Goal: Task Accomplishment & Management: Manage account settings

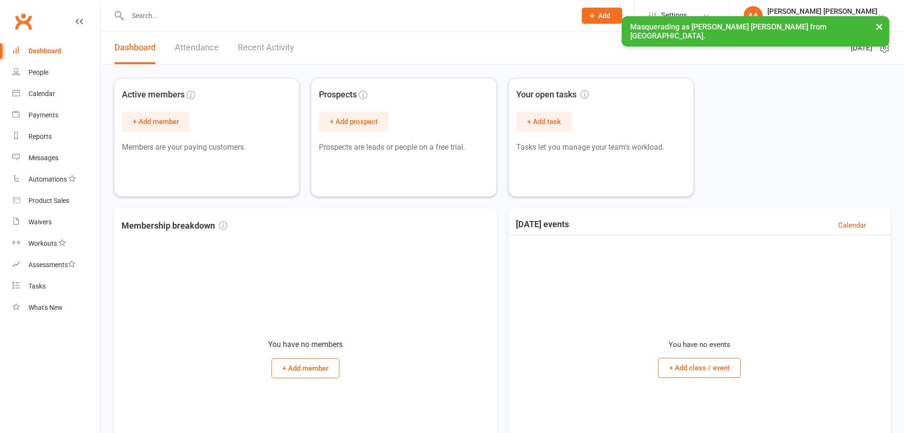
click at [884, 24] on button "×" at bounding box center [879, 26] width 17 height 20
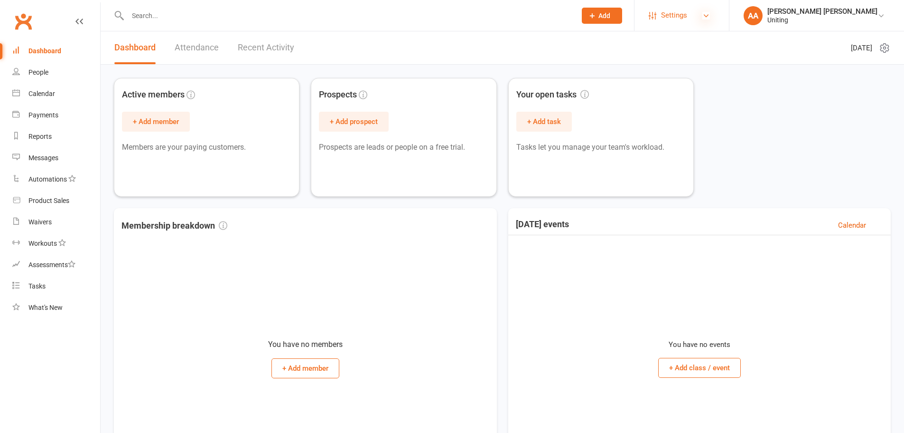
click at [710, 15] on icon at bounding box center [707, 16] width 8 height 8
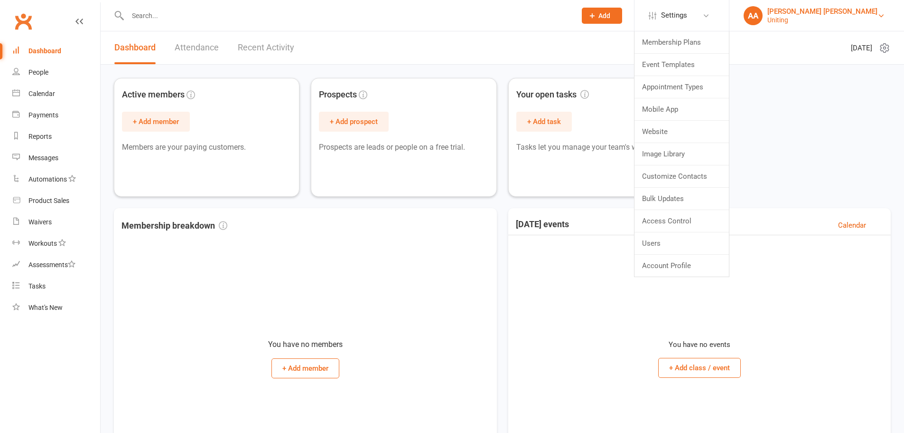
click at [814, 18] on div "Uniting" at bounding box center [823, 20] width 110 height 9
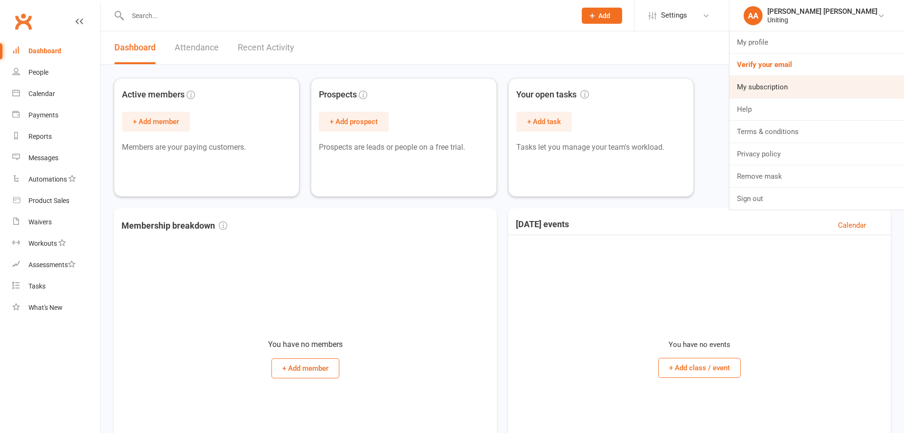
click at [810, 87] on link "My subscription" at bounding box center [817, 87] width 175 height 22
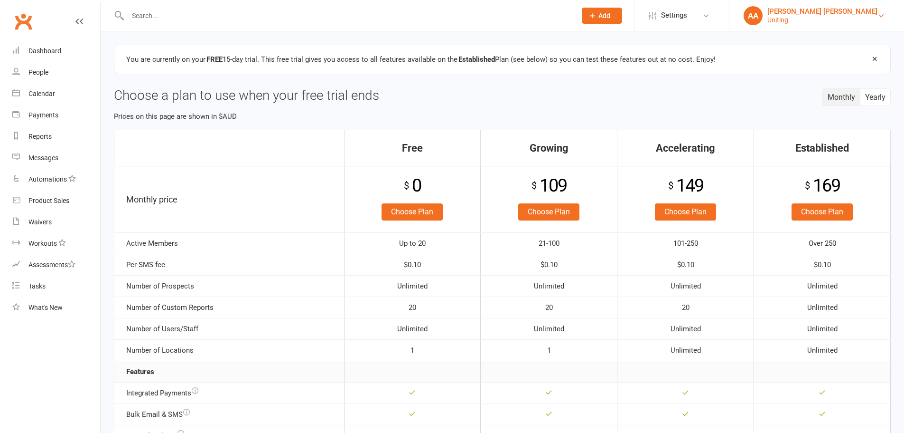
click at [815, 18] on div "Uniting" at bounding box center [823, 20] width 110 height 9
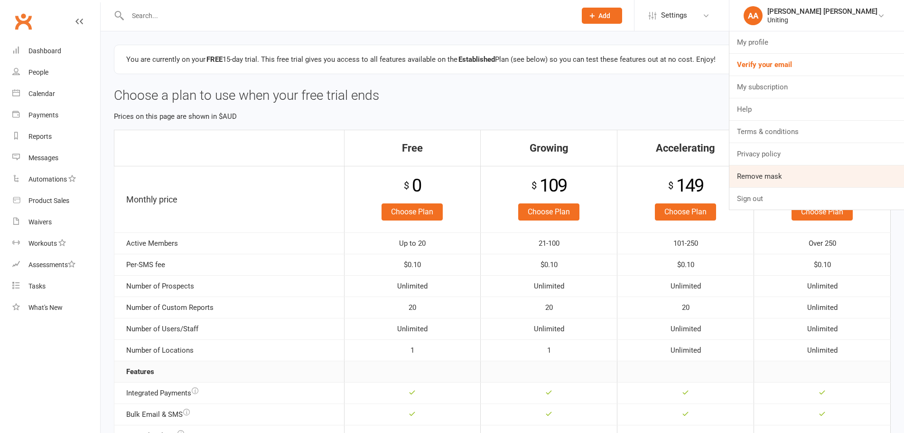
click at [800, 172] on link "Remove mask" at bounding box center [817, 176] width 175 height 22
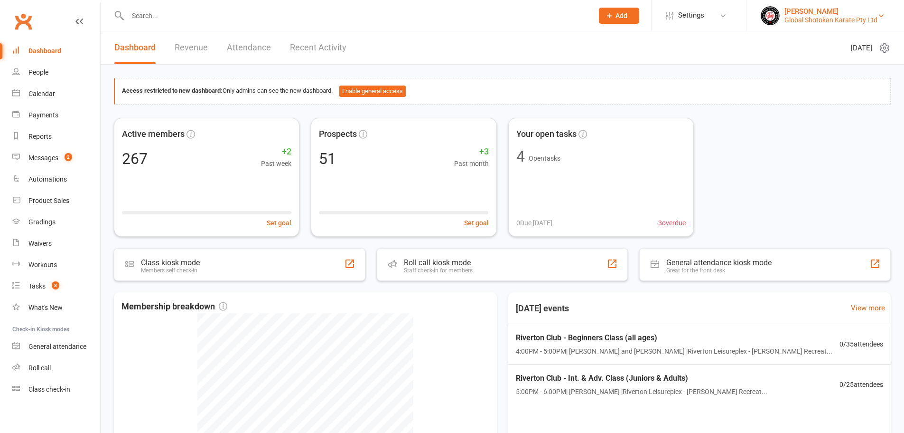
click at [787, 16] on div "Global Shotokan Karate Pty Ltd" at bounding box center [831, 20] width 93 height 9
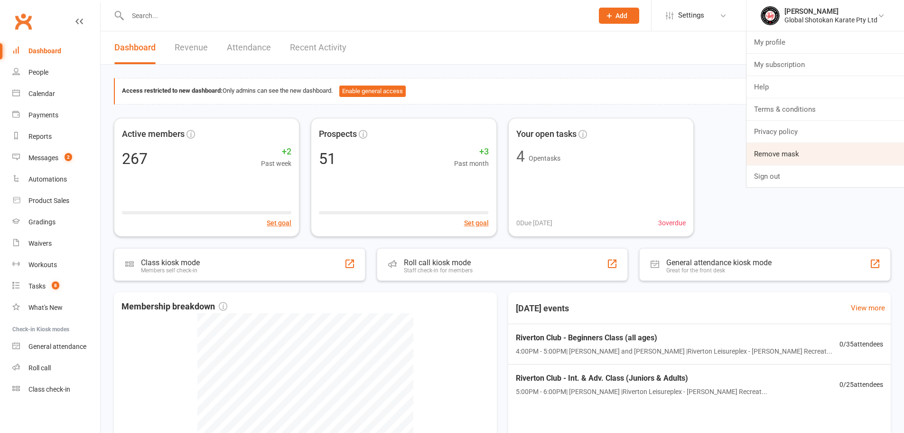
click at [784, 162] on link "Remove mask" at bounding box center [826, 154] width 158 height 22
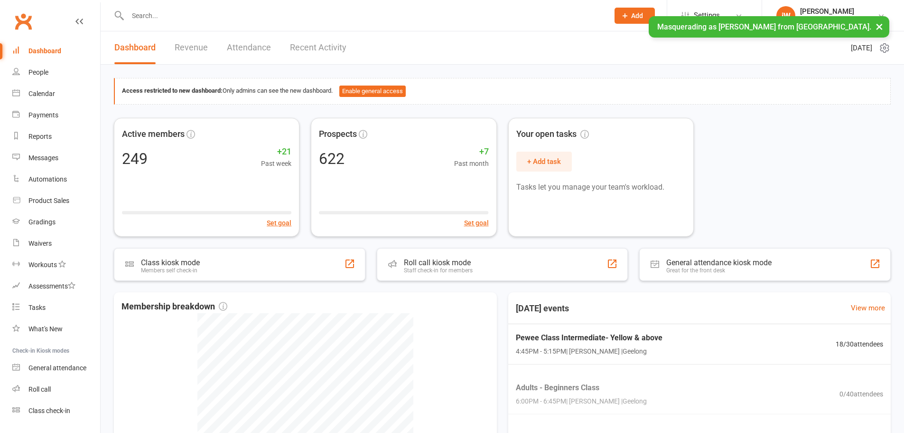
click at [705, 9] on span "Settings" at bounding box center [707, 15] width 26 height 21
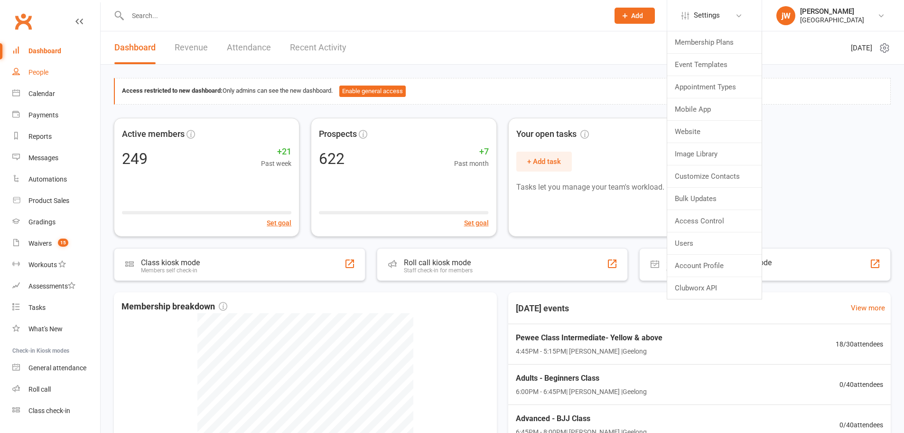
click at [47, 78] on link "People" at bounding box center [56, 72] width 88 height 21
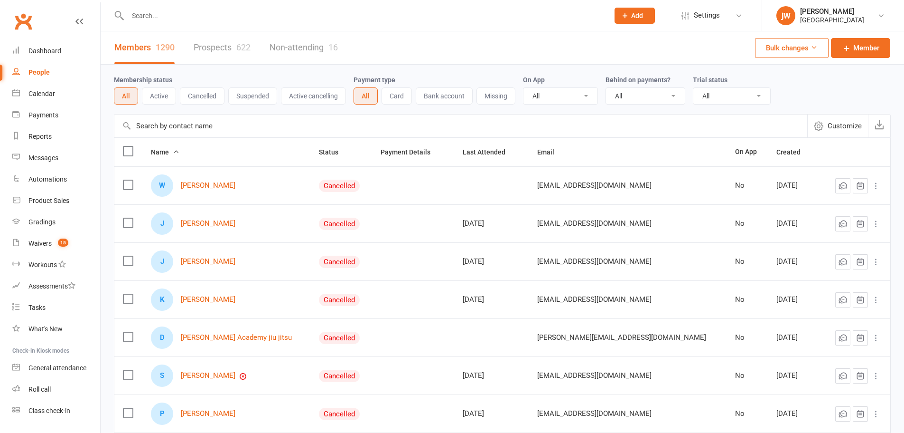
click at [816, 54] on button "Bulk changes" at bounding box center [792, 48] width 74 height 20
click at [787, 87] on link "Bulk Cancel Memberships" at bounding box center [767, 89] width 107 height 19
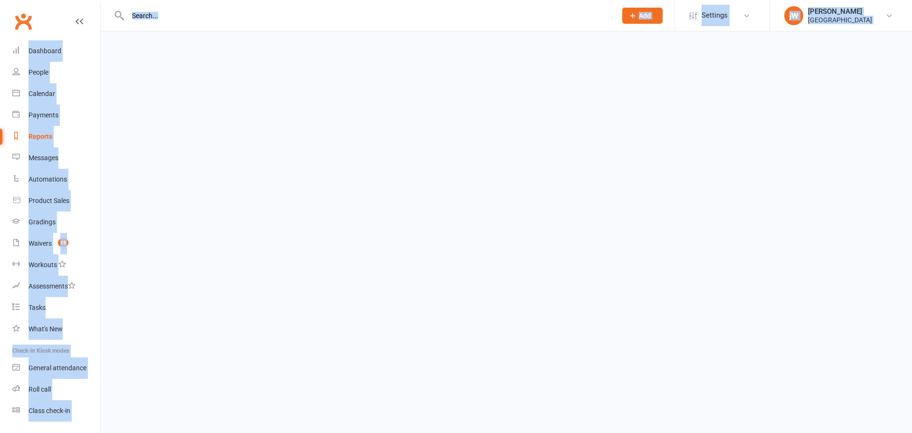
click at [787, 45] on html "Prospect Member Non-attending contact Class / event Appointment Grading event T…" at bounding box center [456, 22] width 912 height 45
select select "false"
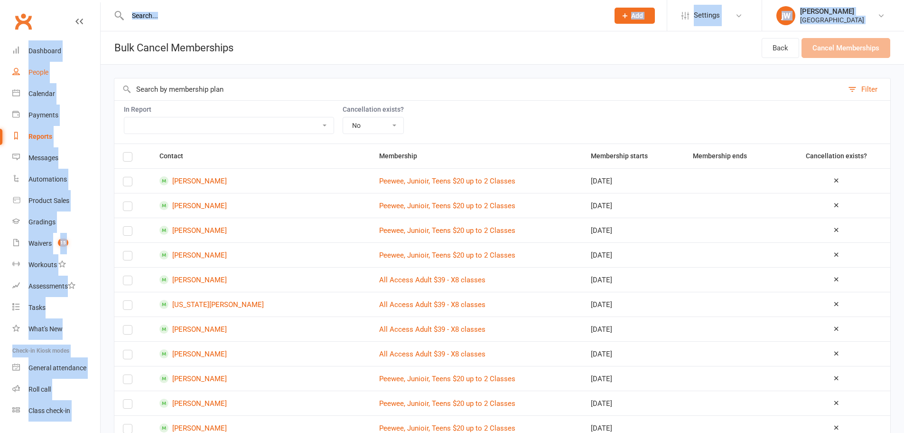
click at [35, 75] on div "People" at bounding box center [38, 72] width 20 height 8
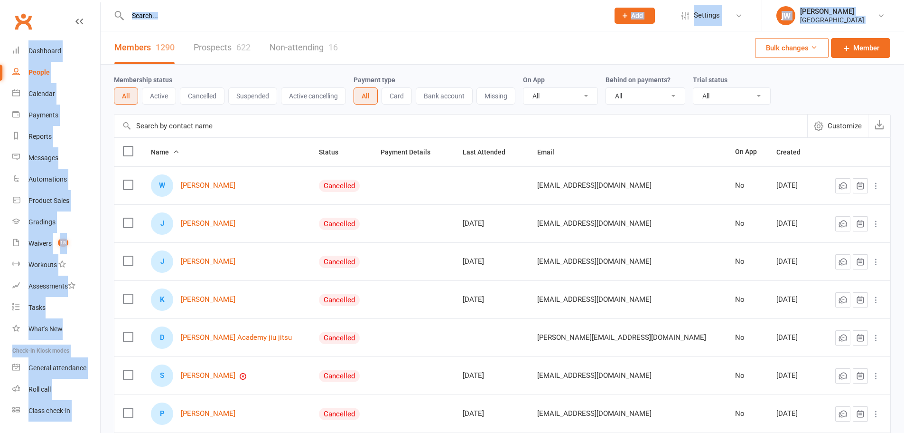
click at [819, 43] on button "Bulk changes" at bounding box center [792, 48] width 74 height 20
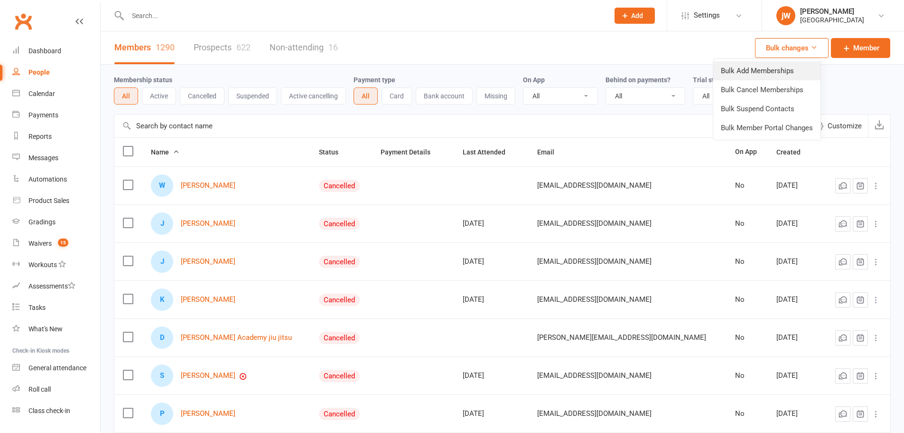
click at [797, 66] on link "Bulk Add Memberships" at bounding box center [767, 70] width 107 height 19
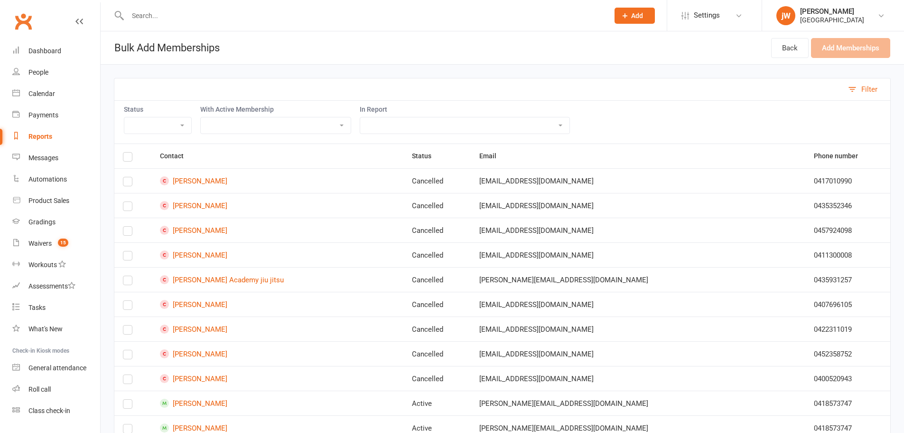
click at [225, 123] on select "Basic Adult $29 x2 Classes All Access Adult $39 - X8 classes Peewee, Junioir, T…" at bounding box center [276, 125] width 150 height 16
click at [236, 61] on header "Bulk Add Memberships Back Add Memberships" at bounding box center [503, 47] width 804 height 33
click at [62, 41] on link "Dashboard" at bounding box center [56, 50] width 88 height 21
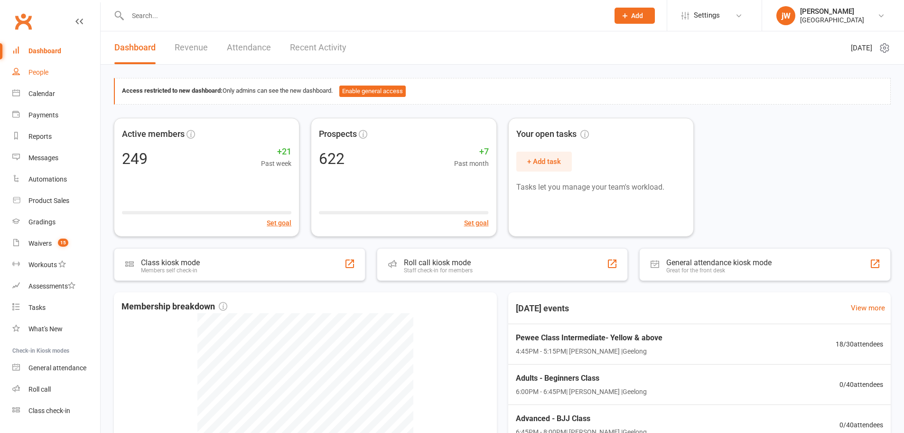
click at [44, 68] on div "People" at bounding box center [38, 72] width 20 height 8
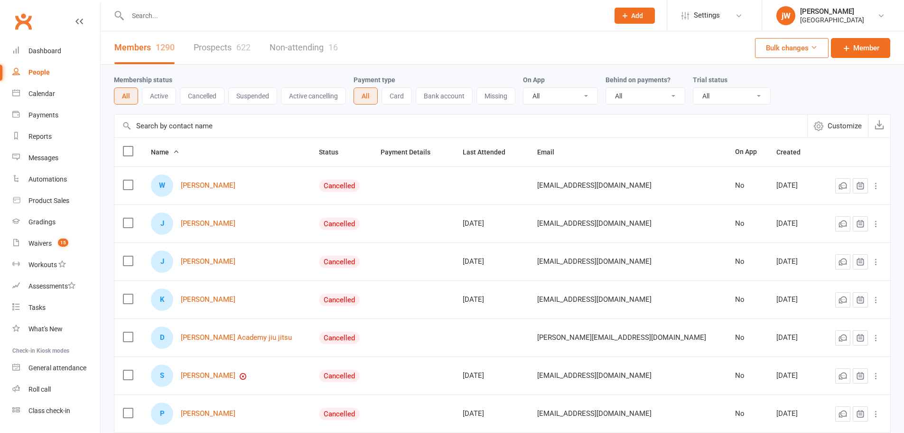
click at [811, 54] on button "Bulk changes" at bounding box center [792, 48] width 74 height 20
click at [792, 72] on link "Bulk Add Memberships" at bounding box center [767, 70] width 107 height 19
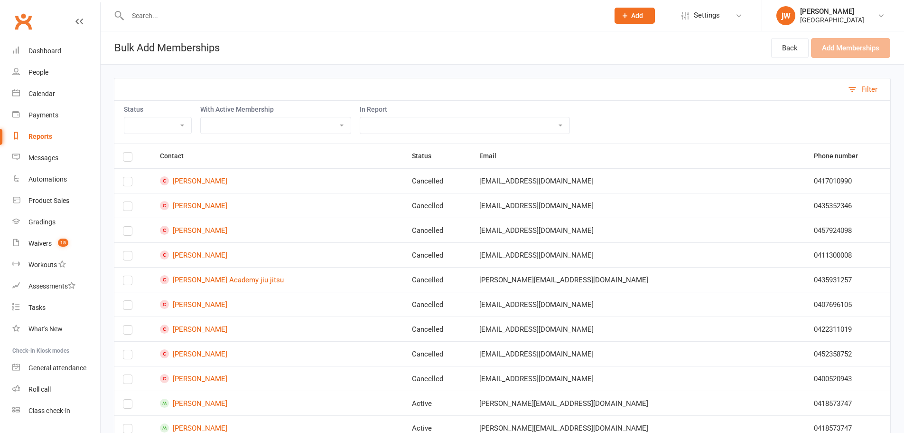
click at [278, 123] on select "Basic Adult $29 x2 Classes All Access Adult $39 - X8 classes Peewee, Junioir, T…" at bounding box center [276, 125] width 150 height 16
click at [171, 123] on select "Active Cancelled Not Attending" at bounding box center [157, 125] width 67 height 16
select select "Cancelled"
click at [124, 117] on select "Active Cancelled Not Attending" at bounding box center [157, 125] width 67 height 16
click at [431, 129] on select "Absent Members Active Members with no rank Active Members with no style Active …" at bounding box center [464, 125] width 209 height 16
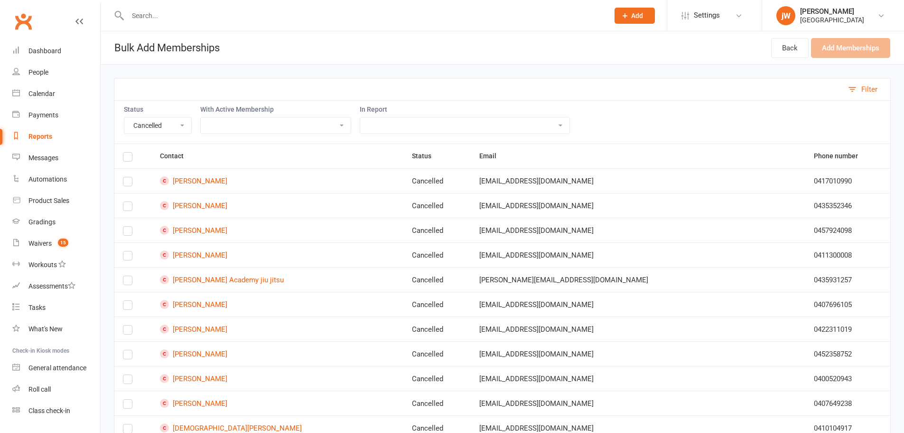
select select "199673"
click at [363, 117] on select "Absent Members Active Members with no rank Active Members with no style Active …" at bounding box center [464, 125] width 209 height 16
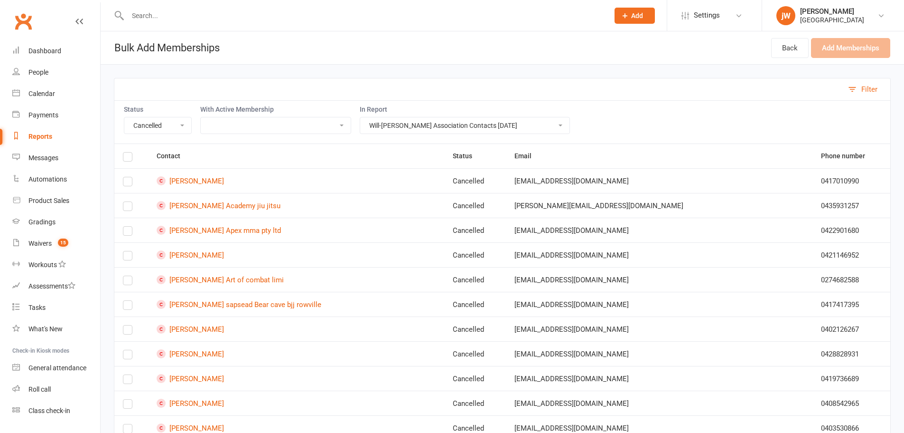
click at [128, 158] on label at bounding box center [127, 158] width 9 height 0
click at [128, 152] on input "checkbox" at bounding box center [127, 152] width 9 height 0
click at [249, 121] on select "Basic Adult $29 x2 Classes All Access Adult $39 - X8 classes Peewee, Junioir, T…" at bounding box center [276, 125] width 150 height 16
click at [299, 45] on header "Bulk Add Memberships Back Add Memberships (94)" at bounding box center [503, 47] width 804 height 33
click at [41, 69] on div "People" at bounding box center [38, 72] width 20 height 8
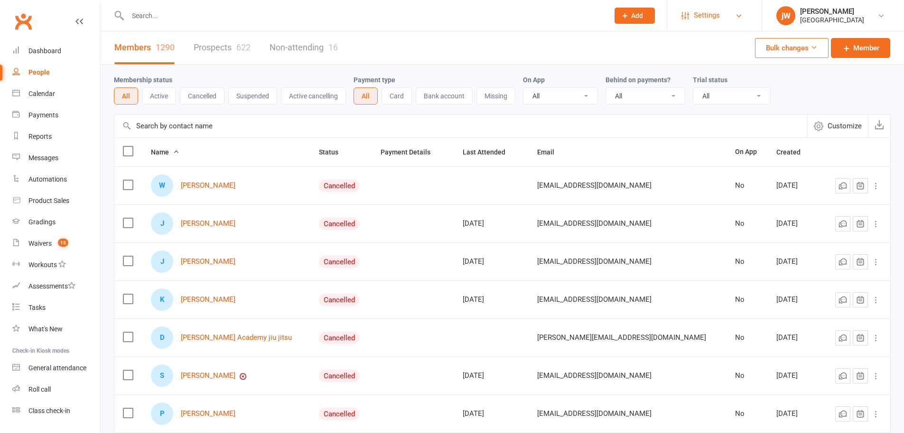
click at [722, 19] on link "Settings" at bounding box center [715, 15] width 66 height 21
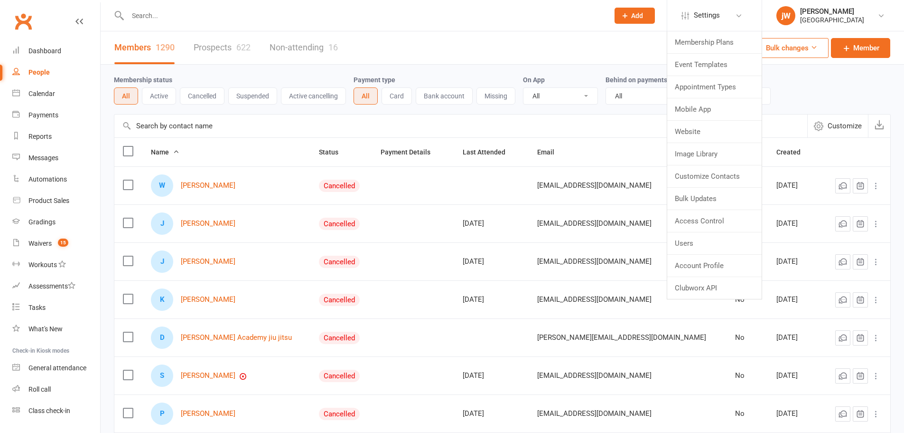
click at [511, 22] on div at bounding box center [358, 15] width 489 height 31
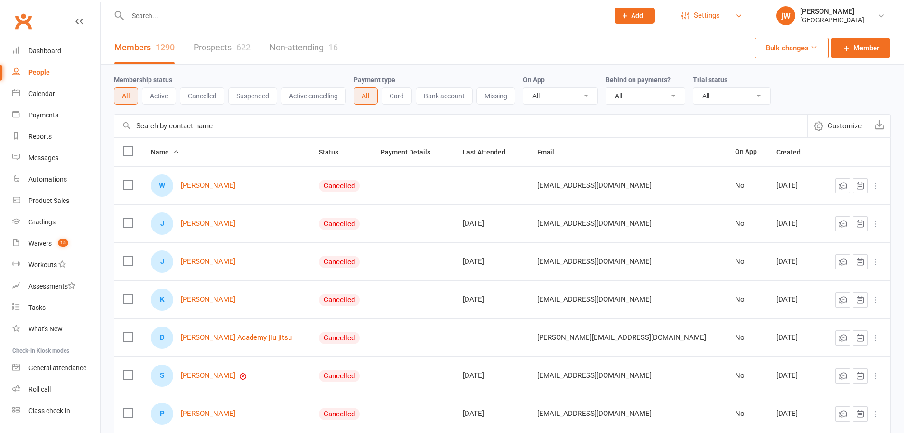
click at [716, 13] on span "Settings" at bounding box center [707, 15] width 26 height 21
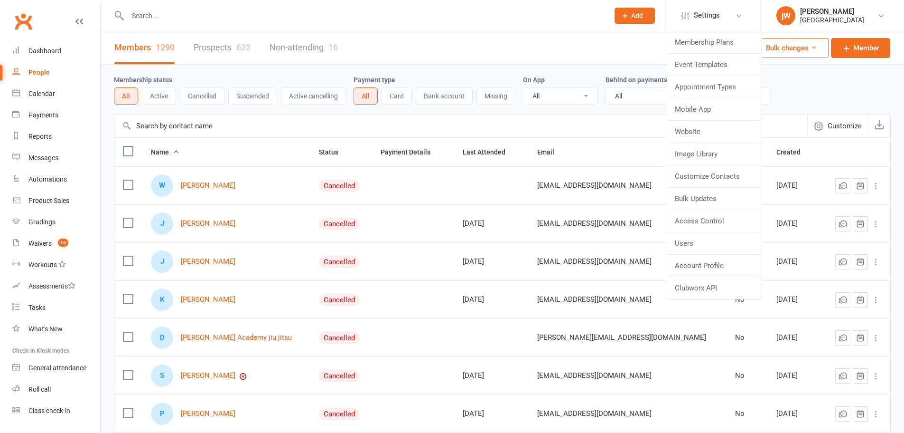
click at [571, 43] on div "Members 1290 Prospects 622 Non-attending 16 Bulk changes Member" at bounding box center [503, 47] width 804 height 33
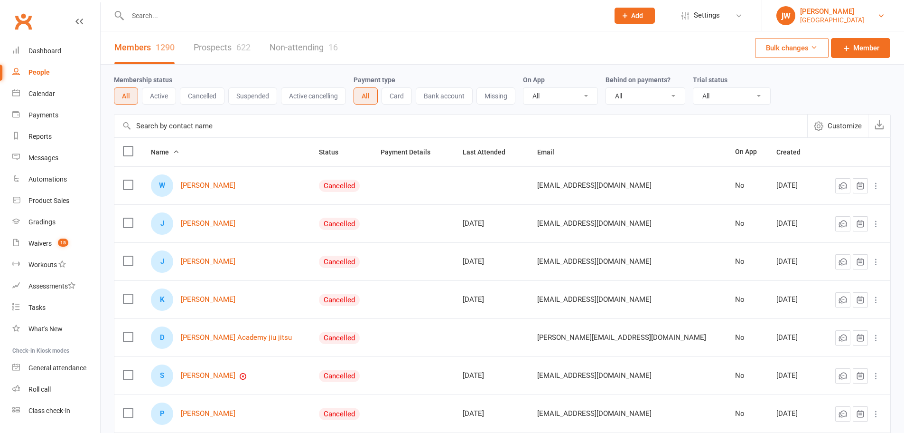
click at [810, 22] on div "[GEOGRAPHIC_DATA]" at bounding box center [832, 20] width 64 height 9
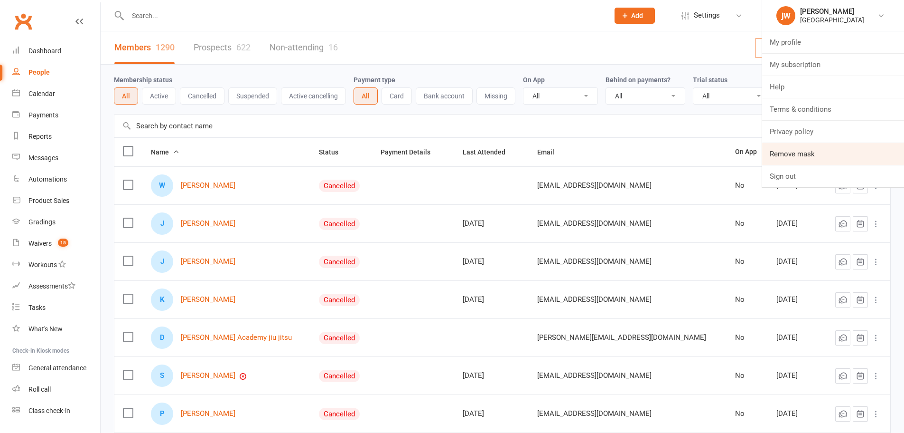
click at [803, 157] on link "Remove mask" at bounding box center [834, 154] width 142 height 22
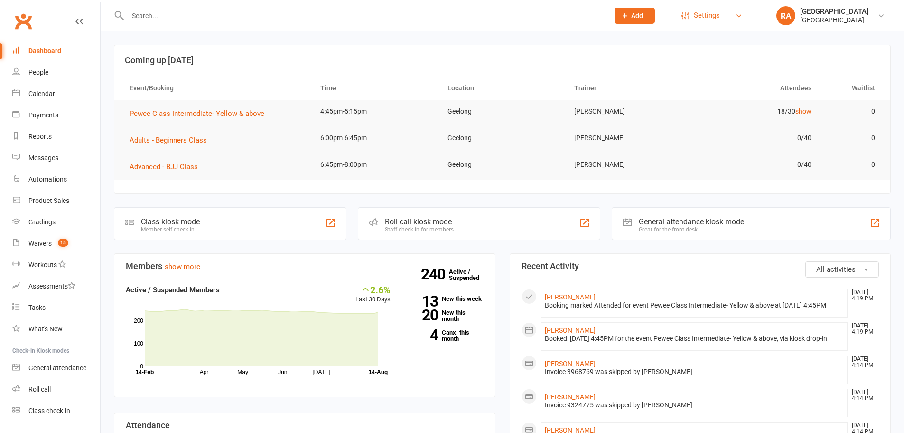
click at [708, 7] on span "Settings" at bounding box center [707, 15] width 26 height 21
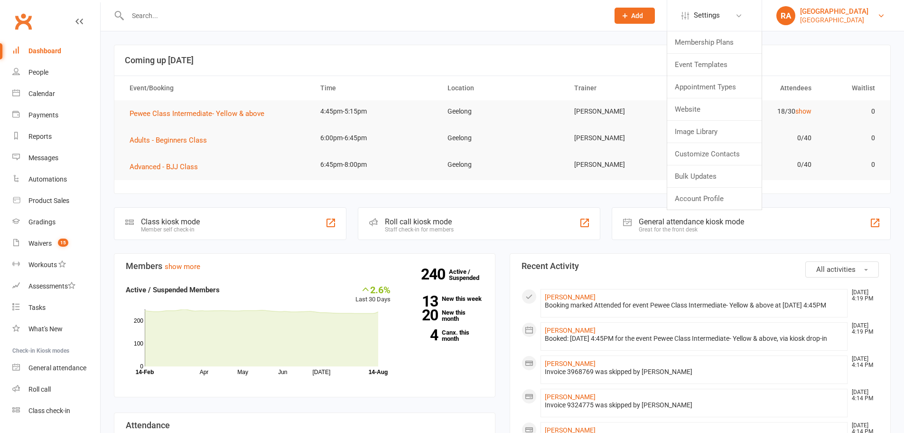
click at [833, 16] on div "[GEOGRAPHIC_DATA]" at bounding box center [834, 20] width 68 height 9
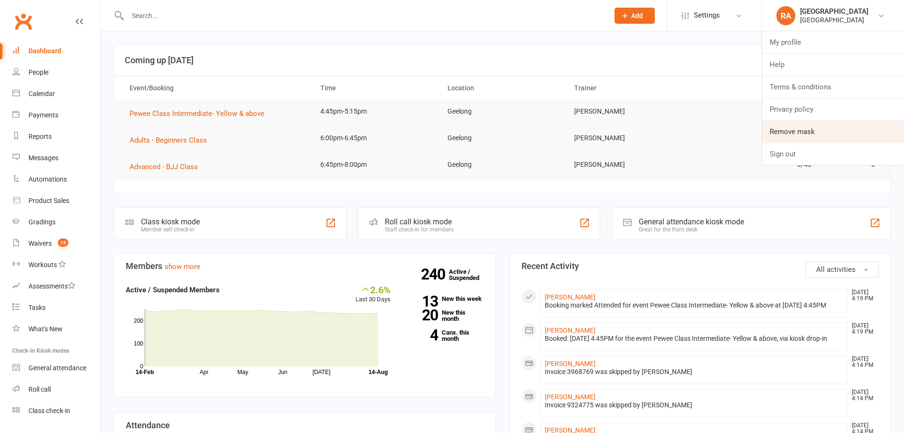
click at [813, 132] on link "Remove mask" at bounding box center [834, 132] width 142 height 22
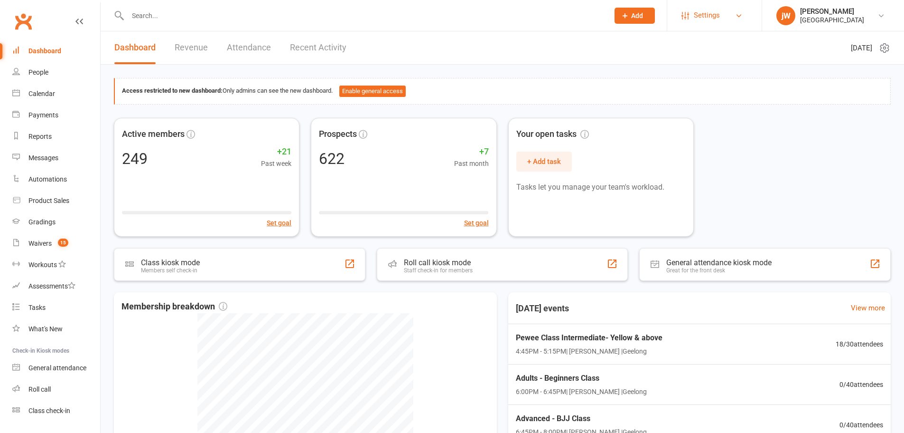
click at [708, 18] on span "Settings" at bounding box center [707, 15] width 26 height 21
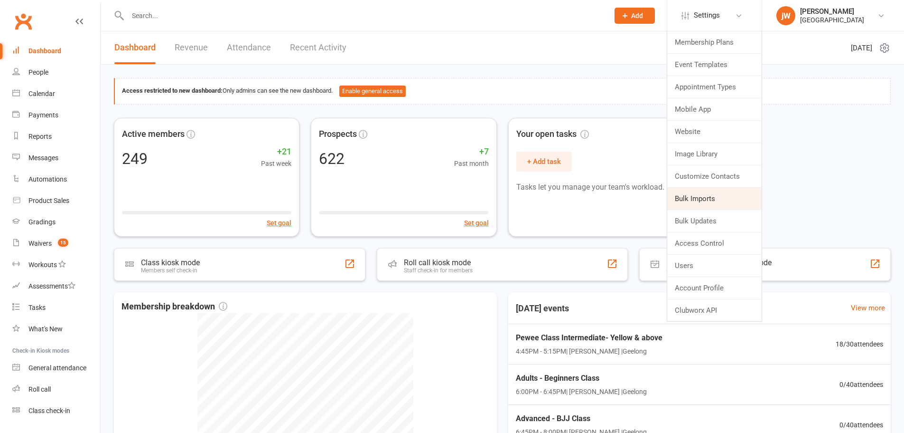
click at [710, 198] on link "Bulk Imports" at bounding box center [715, 199] width 94 height 22
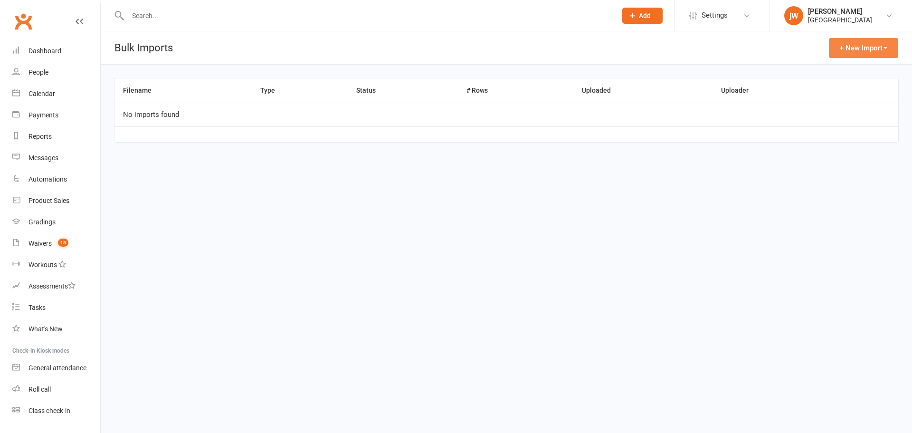
click at [848, 47] on button "+ New Import" at bounding box center [863, 48] width 69 height 20
click at [828, 94] on link "Membership Plans" at bounding box center [850, 89] width 94 height 19
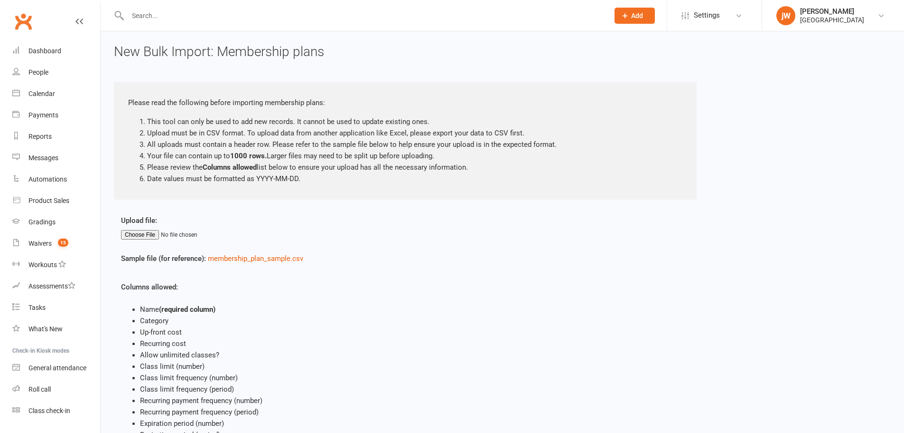
click at [139, 241] on div "Upload file: Sample file (for reference): membership_plan_sample.csv Columns al…" at bounding box center [340, 431] width 453 height 433
click at [139, 236] on input "file" at bounding box center [177, 234] width 113 height 9
click at [131, 231] on input "file" at bounding box center [177, 234] width 113 height 9
type input "C:\fakepath\Will-Machado Association membership_upload_template_14_08_2025.csv"
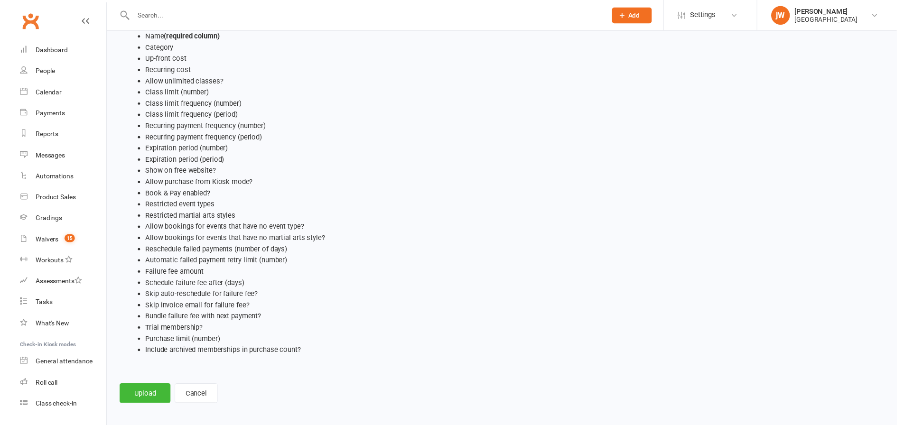
scroll to position [277, 0]
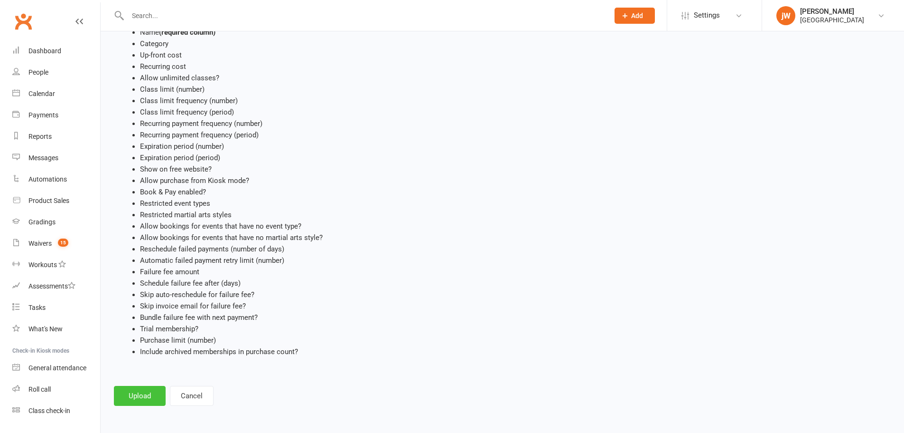
click at [124, 403] on button "Upload" at bounding box center [140, 396] width 52 height 20
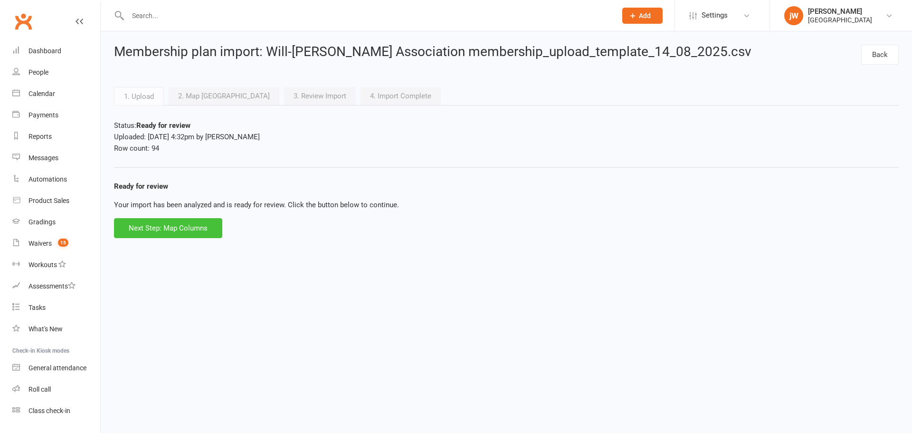
click at [183, 226] on button "Next Step: Map Columns" at bounding box center [168, 228] width 108 height 20
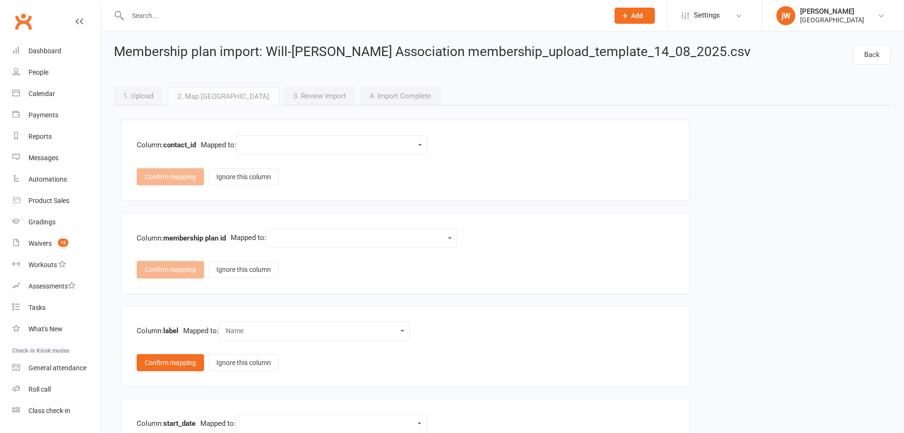
click at [326, 142] on select "Name Category Up-front cost Recurring cost Allow unlimited classes? Class limit…" at bounding box center [332, 145] width 179 height 11
click at [329, 120] on div "Column: contact_id Mapped to: Name Category Up-front cost Recurring cost Allow …" at bounding box center [405, 160] width 569 height 81
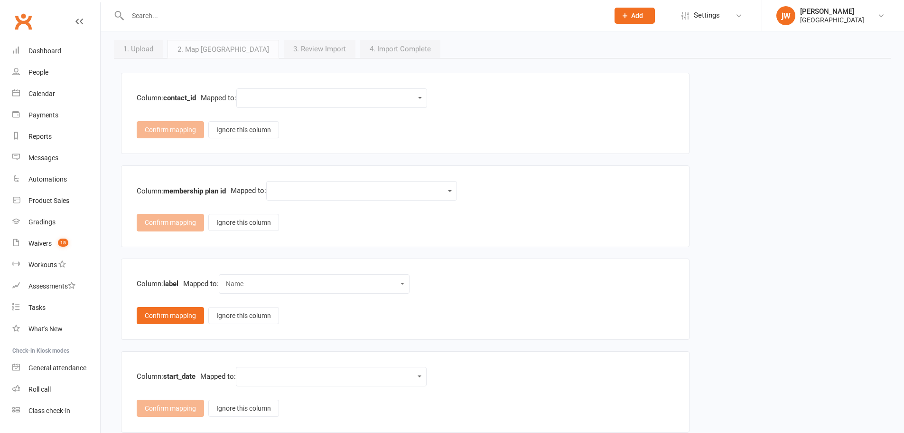
scroll to position [47, 0]
click at [339, 191] on select "Name Category Up-front cost Recurring cost Allow unlimited classes? Class limit…" at bounding box center [362, 190] width 179 height 11
click at [370, 218] on div "Confirm mapping Ignore this column" at bounding box center [405, 221] width 537 height 17
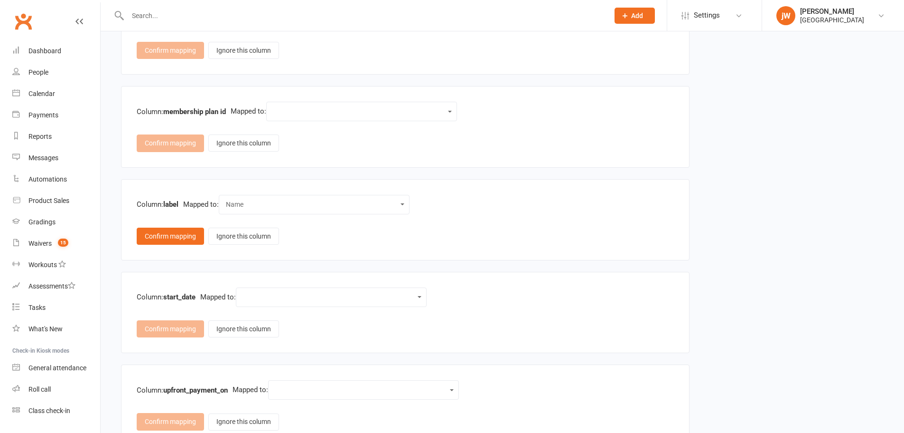
scroll to position [142, 0]
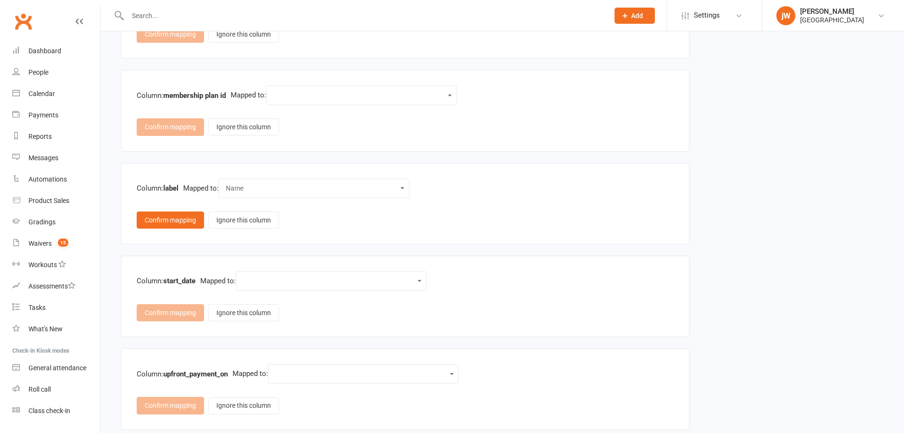
click at [354, 196] on div "Name Category Up-front cost Recurring cost Allow unlimited classes? Class limit…" at bounding box center [314, 188] width 191 height 19
click at [354, 189] on select "Name Category Up-front cost Recurring cost Allow unlimited classes? Class limit…" at bounding box center [314, 188] width 179 height 11
click at [509, 212] on div "Confirm mapping Ignore this column" at bounding box center [405, 219] width 537 height 17
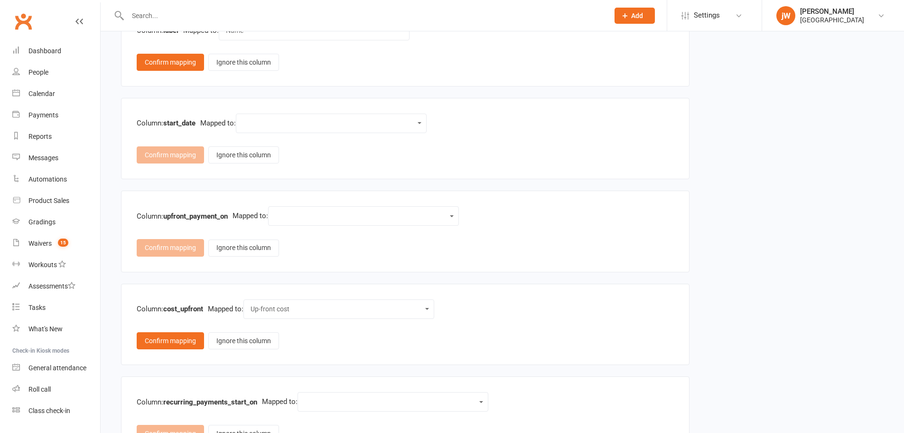
scroll to position [332, 0]
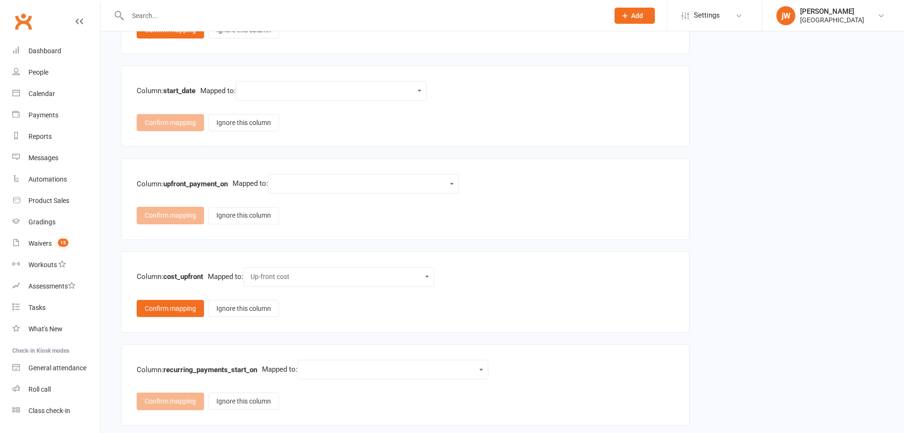
click at [321, 98] on div "Name Category Up-front cost Recurring cost Allow unlimited classes? Class limit…" at bounding box center [331, 90] width 191 height 19
click at [353, 81] on div "Name Category Up-front cost Recurring cost Allow unlimited classes? Class limit…" at bounding box center [331, 90] width 191 height 19
click at [353, 88] on select "Name Category Up-front cost Recurring cost Allow unlimited classes? Class limit…" at bounding box center [331, 90] width 179 height 11
click at [179, 159] on div "Column: upfront_payment_on Mapped to: Name Category Up-front cost Recurring cos…" at bounding box center [405, 198] width 569 height 81
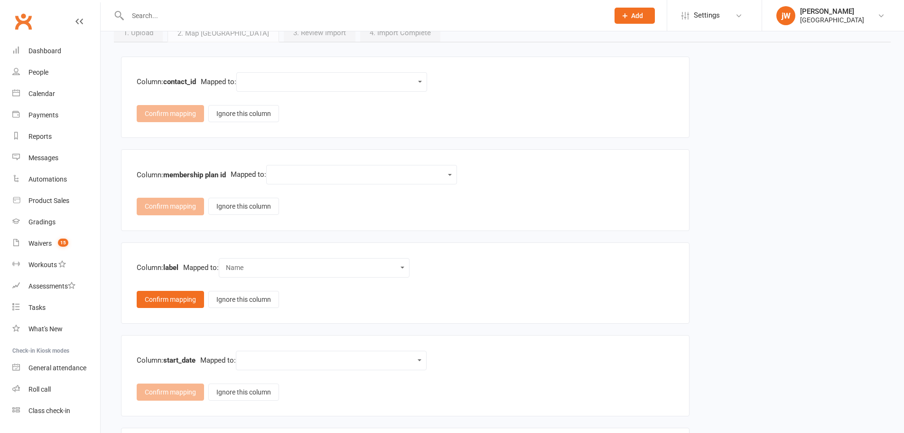
scroll to position [47, 0]
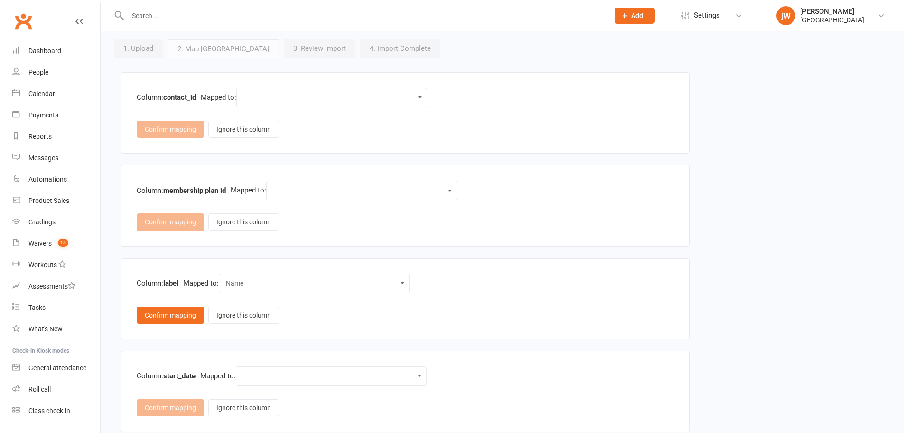
click at [345, 279] on select "Name Category Up-front cost Recurring cost Allow unlimited classes? Class limit…" at bounding box center [314, 283] width 179 height 11
click at [228, 278] on select "Name Category Up-front cost Recurring cost Allow unlimited classes? Class limit…" at bounding box center [314, 283] width 179 height 11
click at [305, 192] on select "Name Category Up-front cost Recurring cost Allow unlimited classes? Class limit…" at bounding box center [362, 190] width 179 height 11
click at [543, 212] on div "Column: membership plan id Mapped to: Name Category Up-front cost Recurring cos…" at bounding box center [405, 205] width 537 height 50
click at [162, 322] on button "Confirm mapping" at bounding box center [170, 314] width 67 height 17
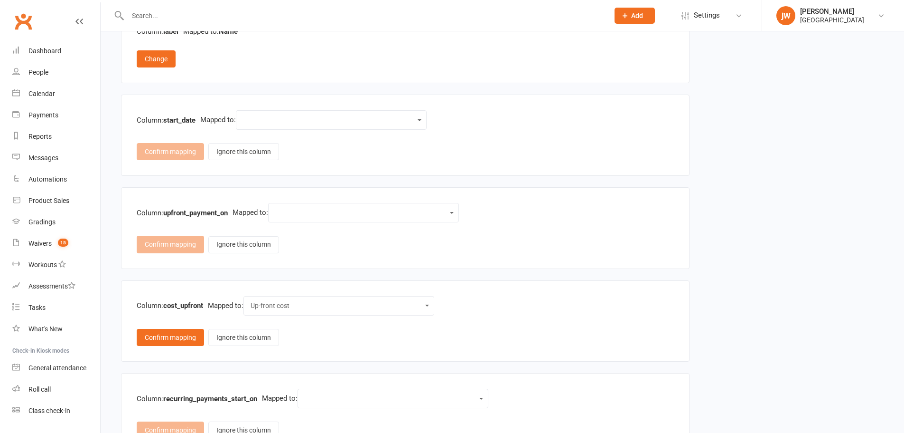
scroll to position [332, 0]
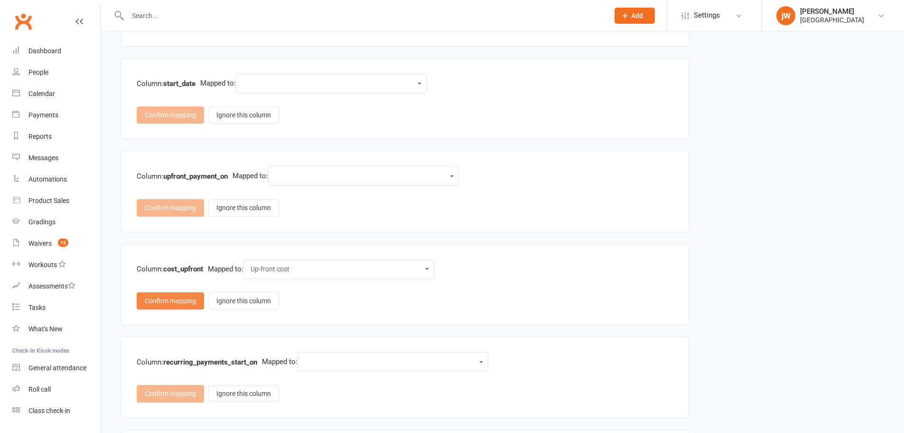
click at [196, 300] on button "Confirm mapping" at bounding box center [170, 300] width 67 height 17
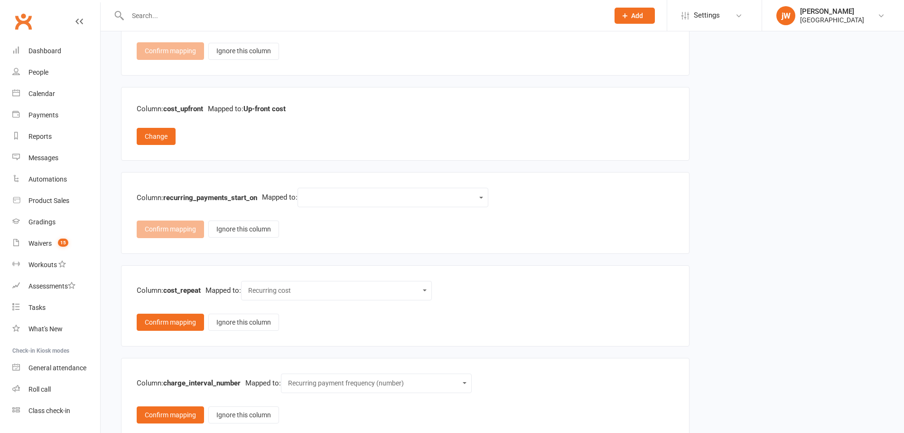
scroll to position [522, 0]
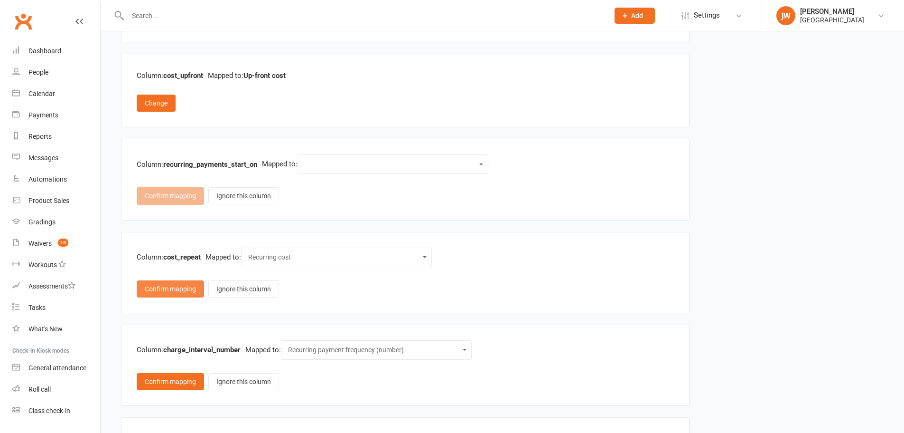
click at [186, 283] on button "Confirm mapping" at bounding box center [170, 288] width 67 height 17
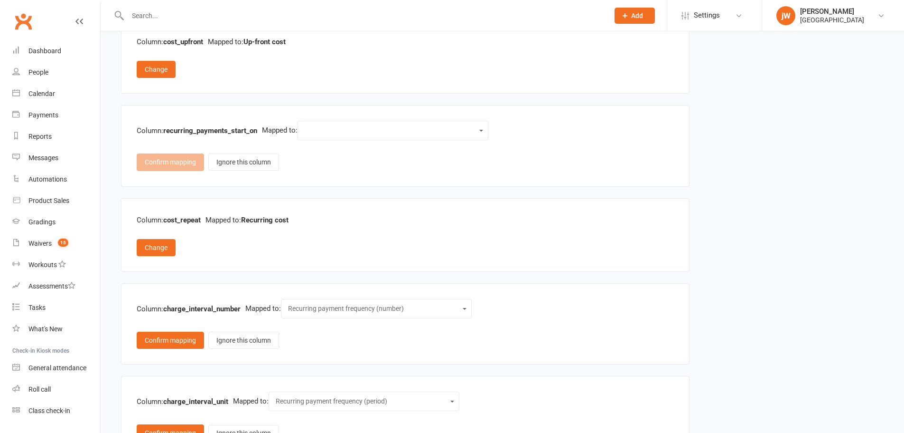
scroll to position [617, 0]
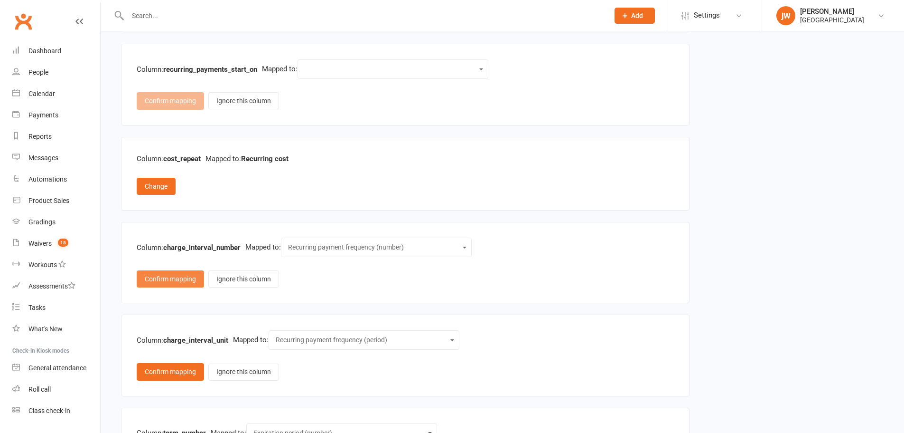
click at [180, 273] on button "Confirm mapping" at bounding box center [170, 278] width 67 height 17
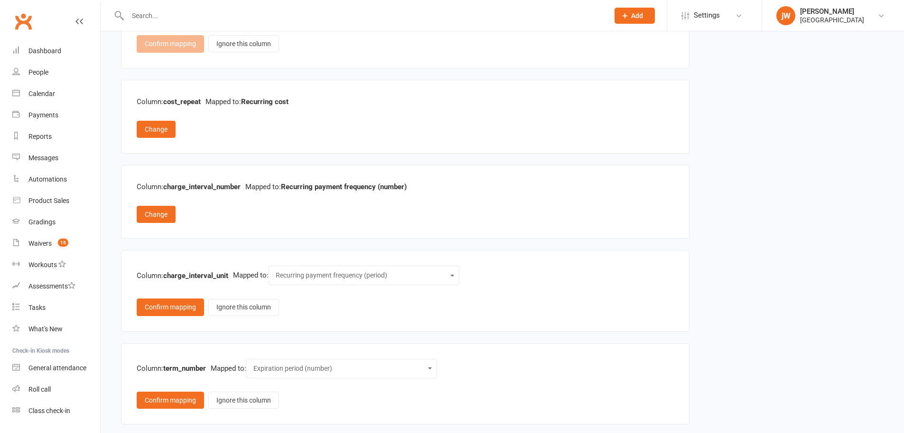
scroll to position [712, 0]
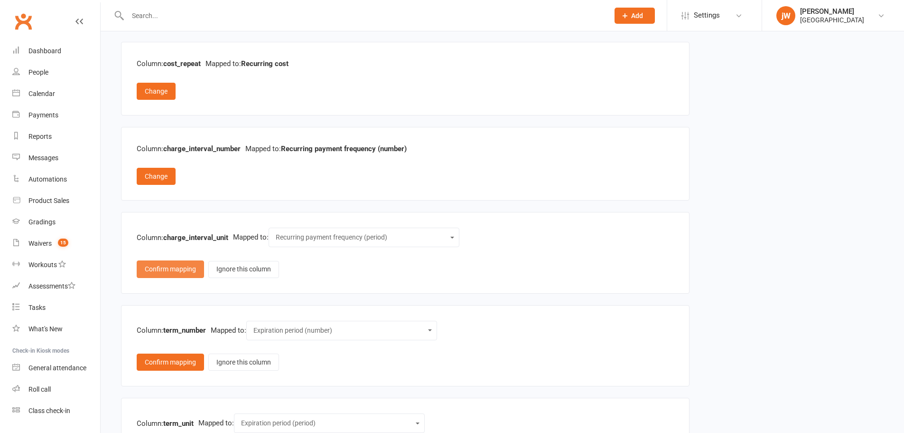
click at [180, 272] on button "Confirm mapping" at bounding box center [170, 268] width 67 height 17
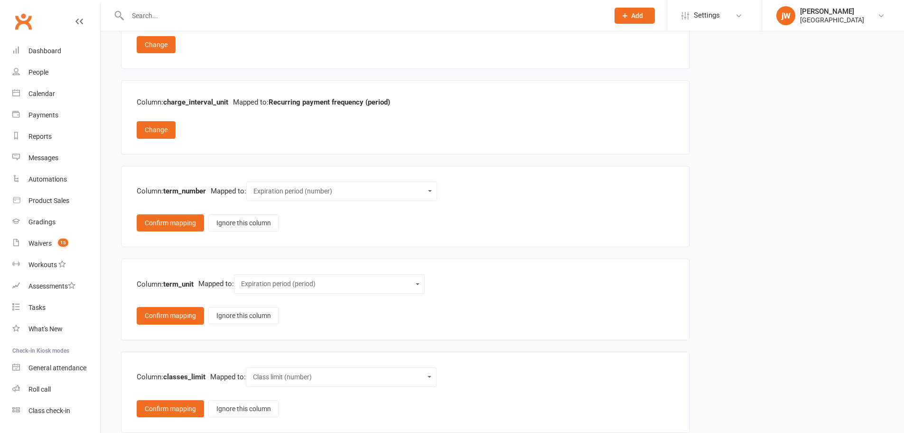
scroll to position [855, 0]
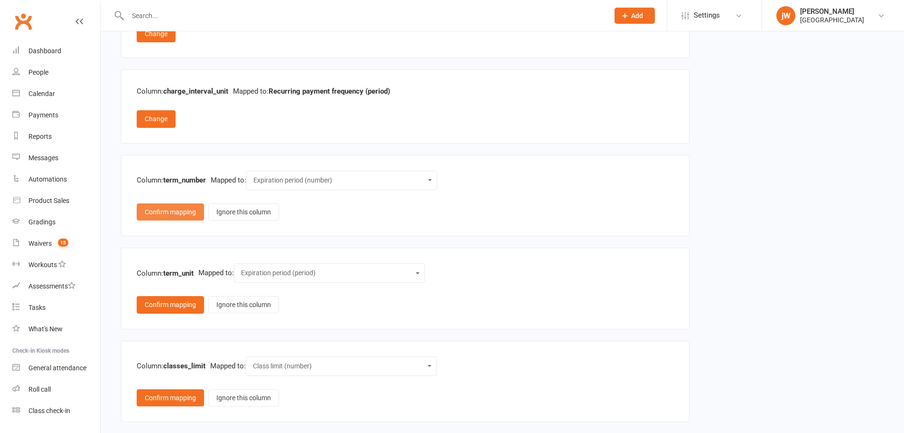
click at [156, 212] on button "Confirm mapping" at bounding box center [170, 211] width 67 height 17
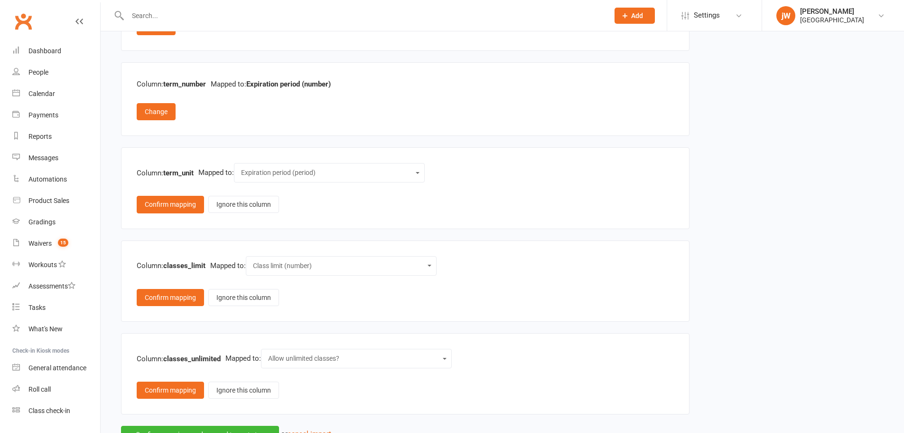
scroll to position [950, 0]
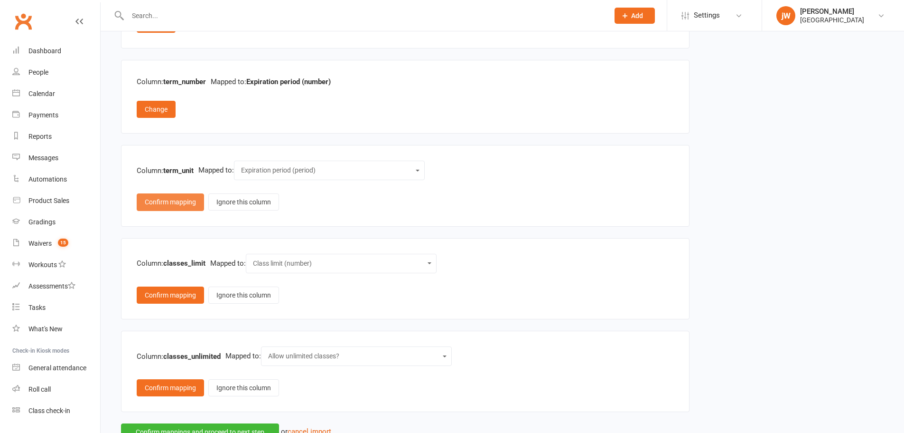
click at [167, 204] on button "Confirm mapping" at bounding box center [170, 201] width 67 height 17
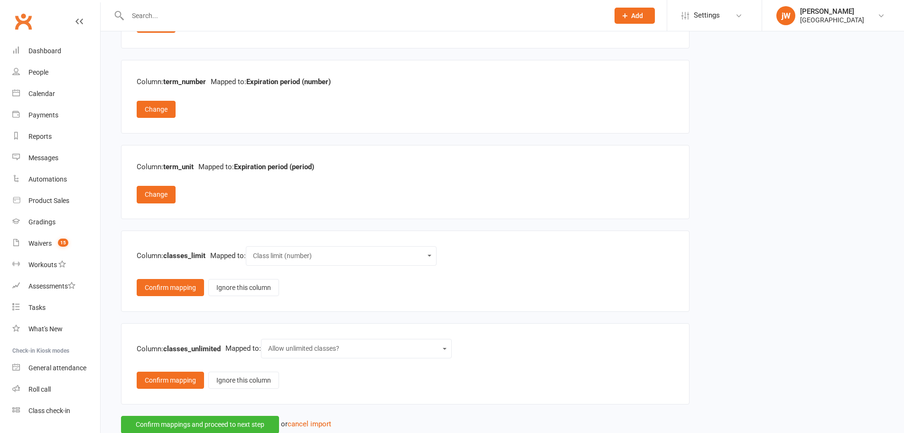
scroll to position [964, 0]
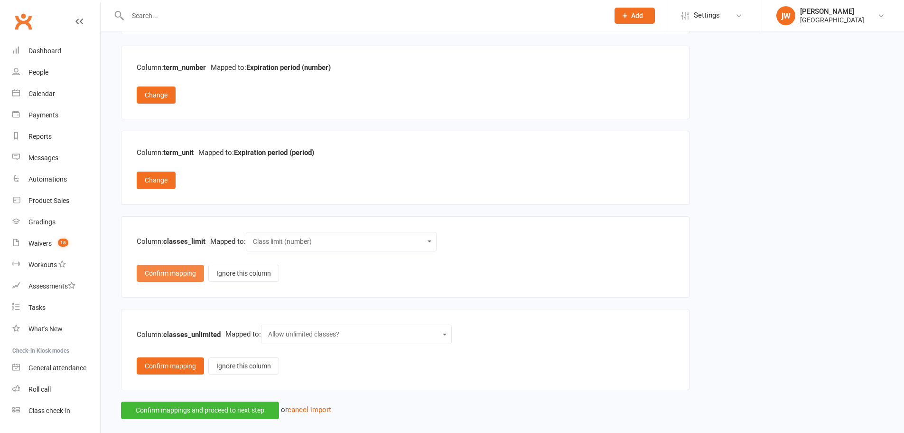
click at [176, 271] on button "Confirm mapping" at bounding box center [170, 272] width 67 height 17
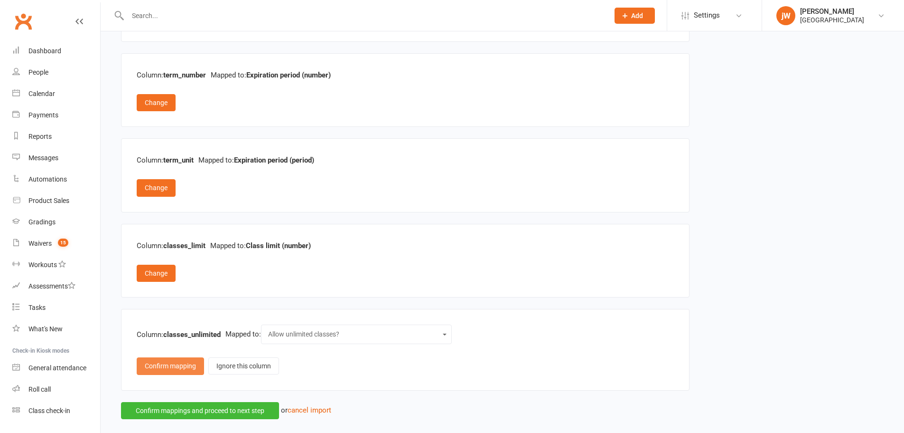
click at [178, 371] on button "Confirm mapping" at bounding box center [170, 365] width 67 height 17
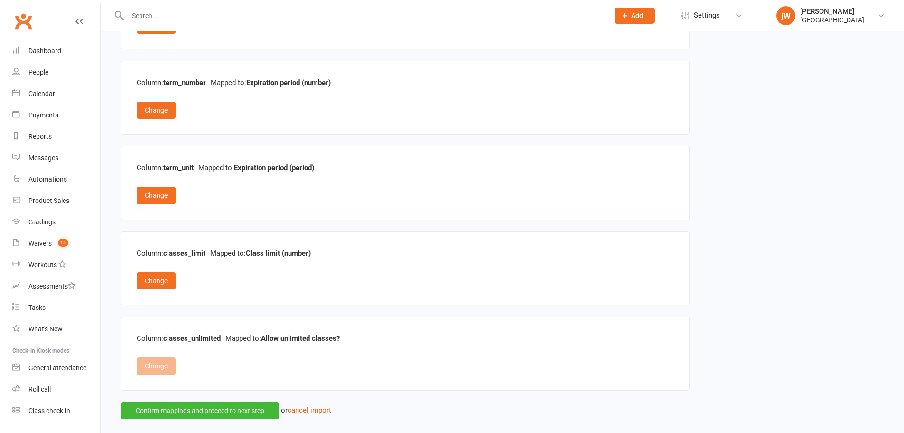
scroll to position [949, 0]
click at [199, 412] on button "Confirm mappings and proceed to next step" at bounding box center [200, 410] width 158 height 17
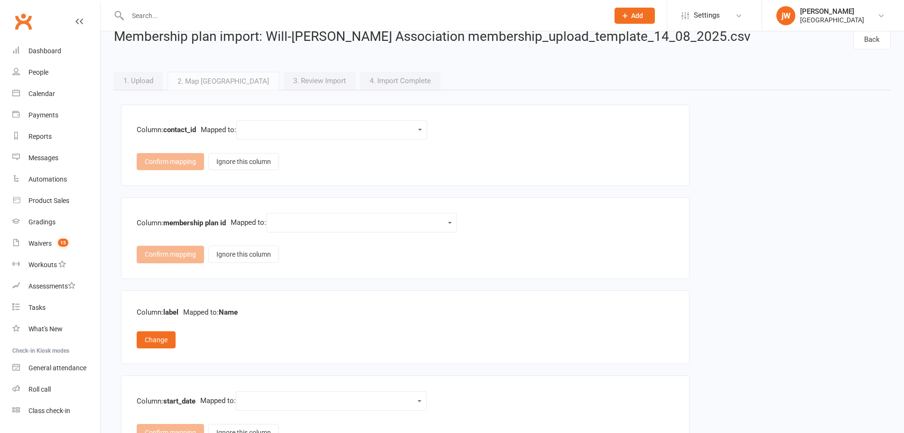
scroll to position [0, 0]
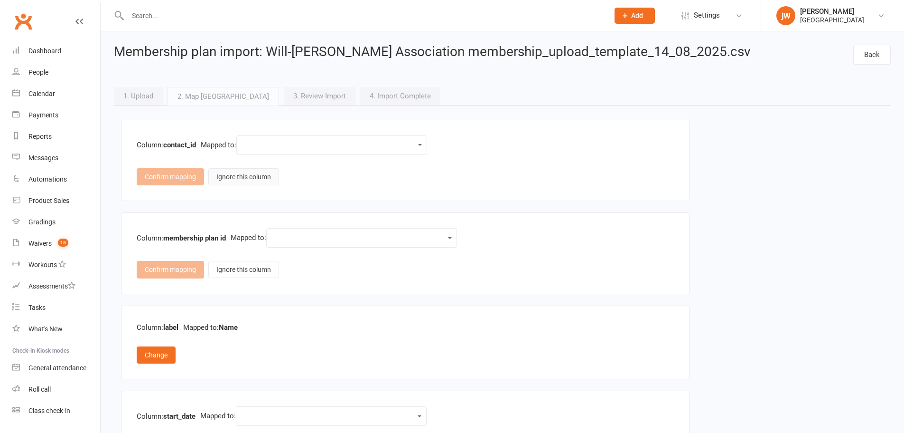
click at [251, 181] on button "Ignore this column" at bounding box center [243, 176] width 71 height 17
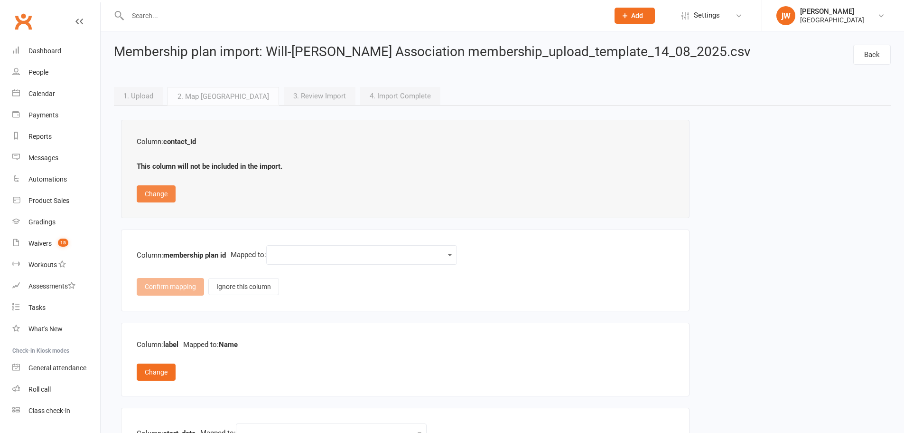
click at [166, 192] on button "Change" at bounding box center [156, 193] width 39 height 17
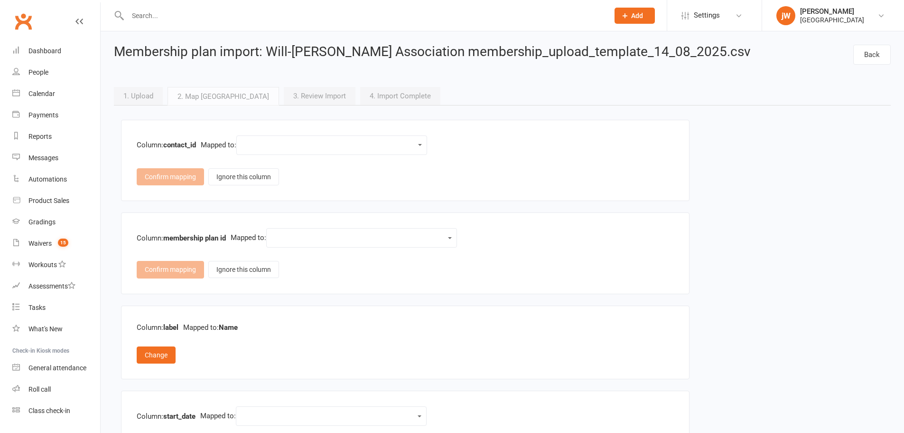
click at [286, 151] on div "Name Category Up-front cost Recurring cost Allow unlimited classes? Class limit…" at bounding box center [331, 144] width 191 height 19
click at [371, 141] on select "Name Category Up-front cost Recurring cost Allow unlimited classes? Class limit…" at bounding box center [332, 145] width 179 height 11
click at [235, 183] on button "Ignore this column" at bounding box center [243, 176] width 71 height 17
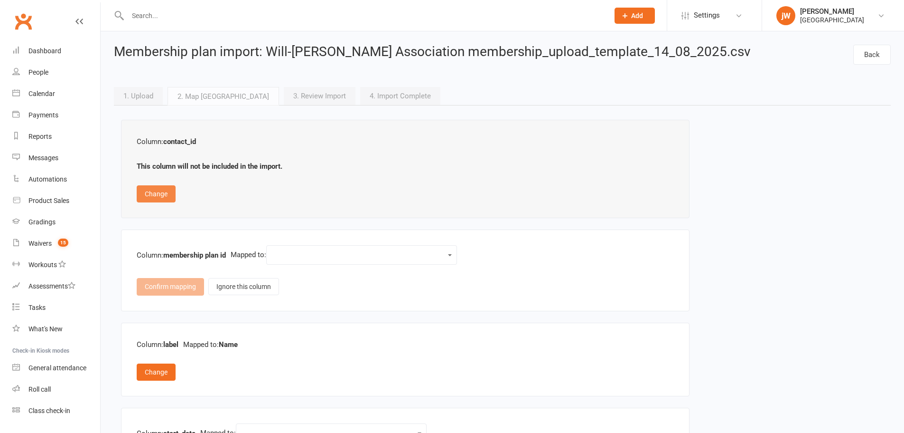
click at [151, 189] on button "Change" at bounding box center [156, 193] width 39 height 17
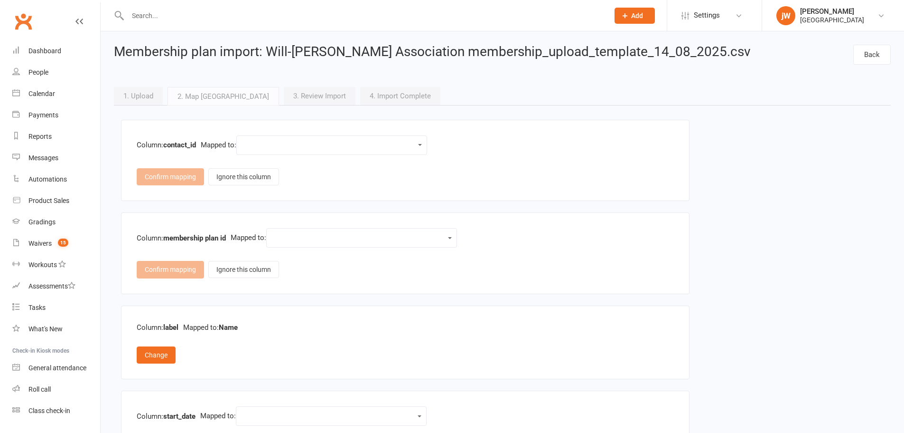
click at [308, 145] on select "Name Category Up-front cost Recurring cost Allow unlimited classes? Class limit…" at bounding box center [332, 145] width 179 height 11
click at [182, 201] on div "Column: contact_id Mapped to: Name Category Up-front cost Recurring cost Allow …" at bounding box center [405, 160] width 569 height 81
click at [175, 178] on div "Confirm mapping Ignore this column" at bounding box center [405, 176] width 537 height 17
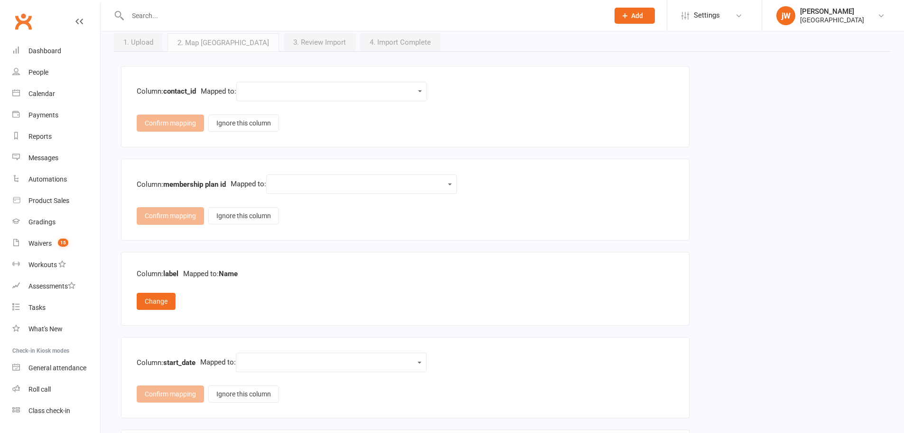
scroll to position [190, 0]
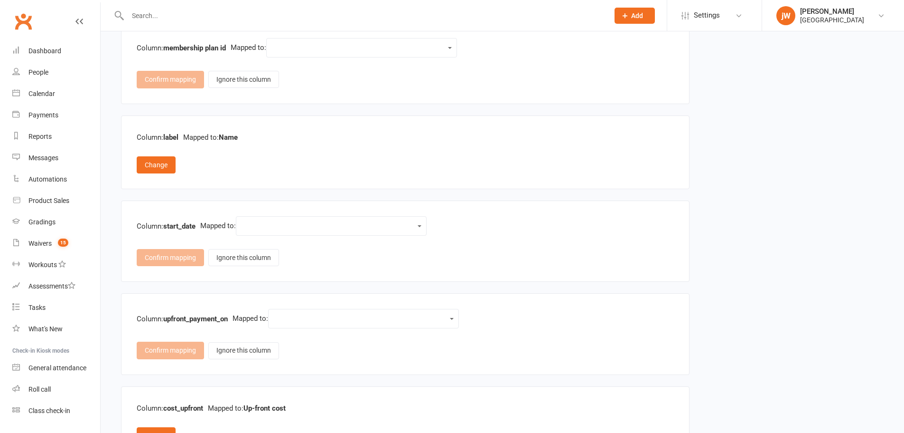
click at [303, 226] on select "Name Category Up-front cost Recurring cost Allow unlimited classes? Class limit…" at bounding box center [331, 225] width 179 height 11
click at [245, 220] on select "Name Category Up-front cost Recurring cost Allow unlimited classes? Class limit…" at bounding box center [331, 225] width 179 height 11
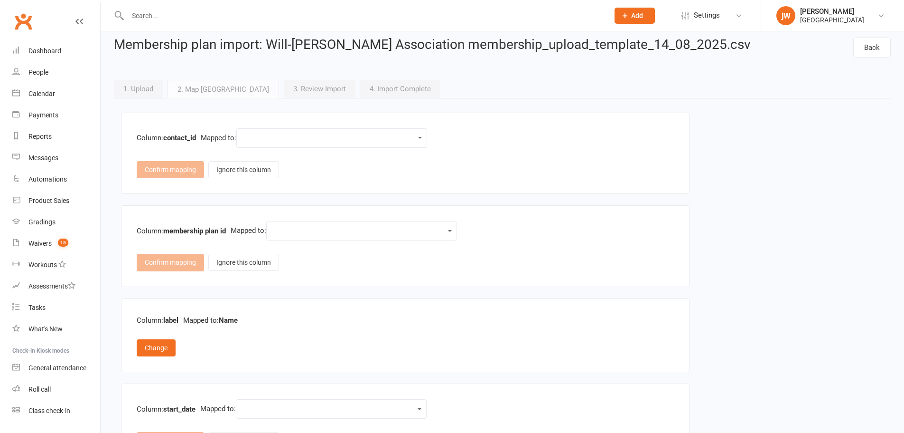
scroll to position [0, 0]
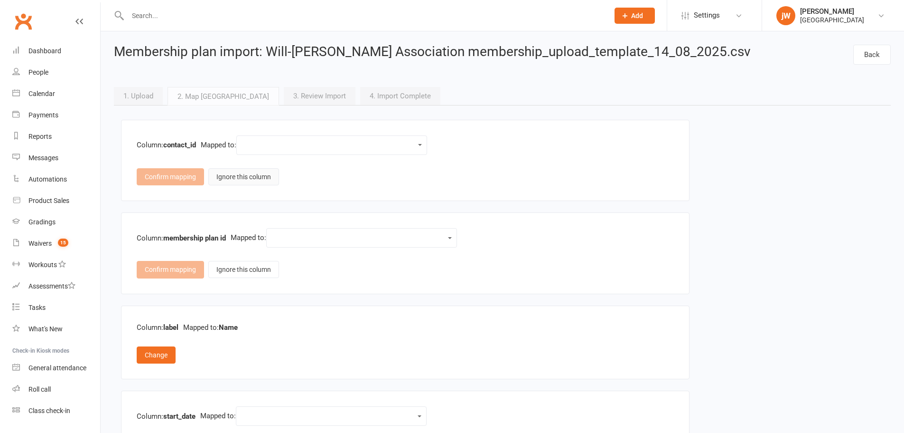
click at [228, 170] on button "Ignore this column" at bounding box center [243, 176] width 71 height 17
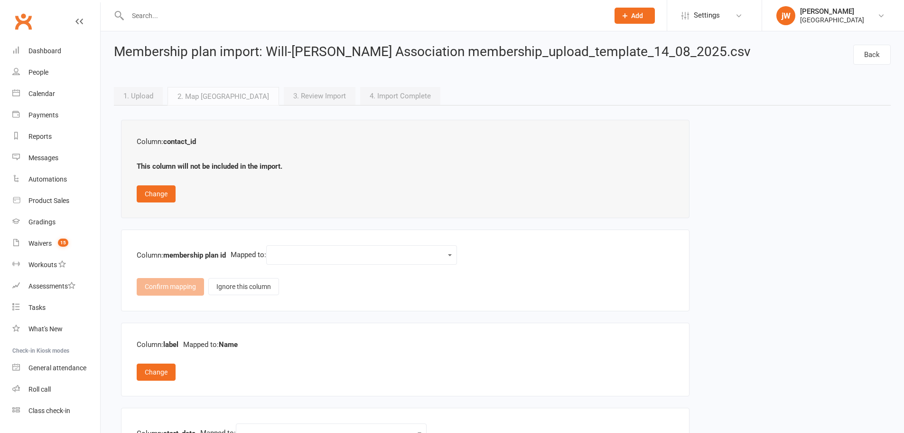
click at [284, 257] on select "Name Category Up-front cost Recurring cost Allow unlimited classes? Class limit…" at bounding box center [362, 254] width 179 height 11
click at [240, 284] on button "Ignore this column" at bounding box center [243, 286] width 71 height 17
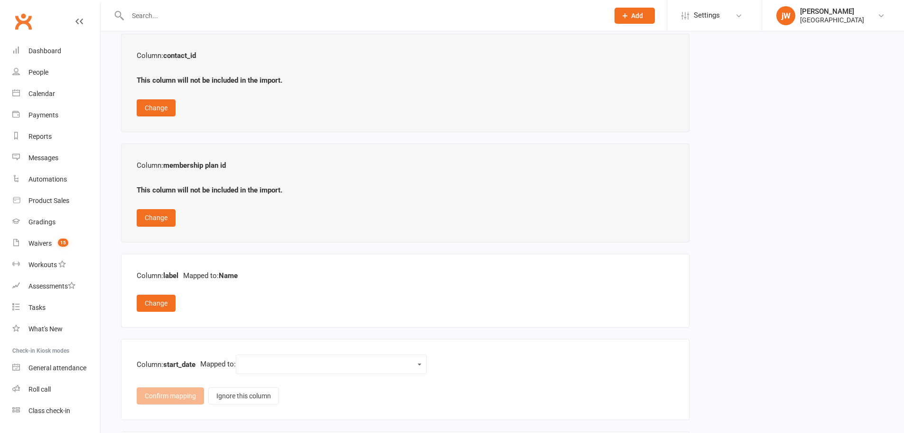
scroll to position [190, 0]
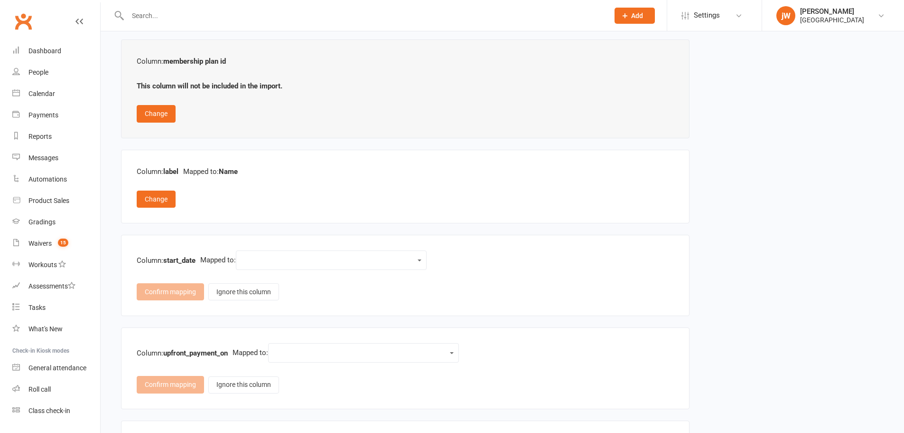
click at [271, 260] on select "Name Category Up-front cost Recurring cost Allow unlimited classes? Class limit…" at bounding box center [331, 259] width 179 height 11
click at [630, 88] on div "This column will not be included in the import." at bounding box center [405, 85] width 537 height 11
click at [835, 15] on div "[PERSON_NAME]" at bounding box center [832, 11] width 64 height 9
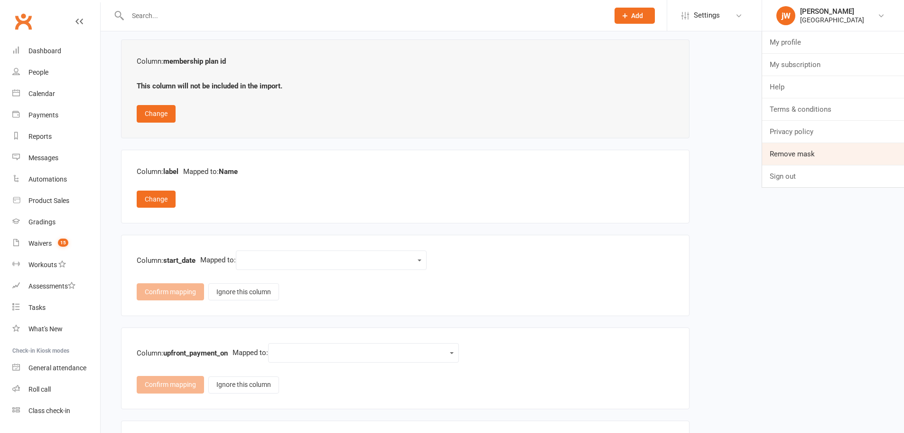
click at [817, 152] on link "Remove mask" at bounding box center [834, 154] width 142 height 22
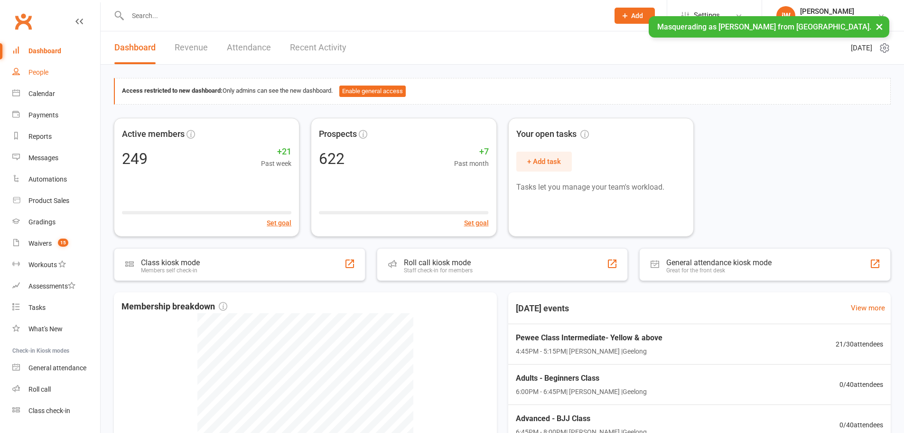
click at [36, 73] on div "People" at bounding box center [38, 72] width 20 height 8
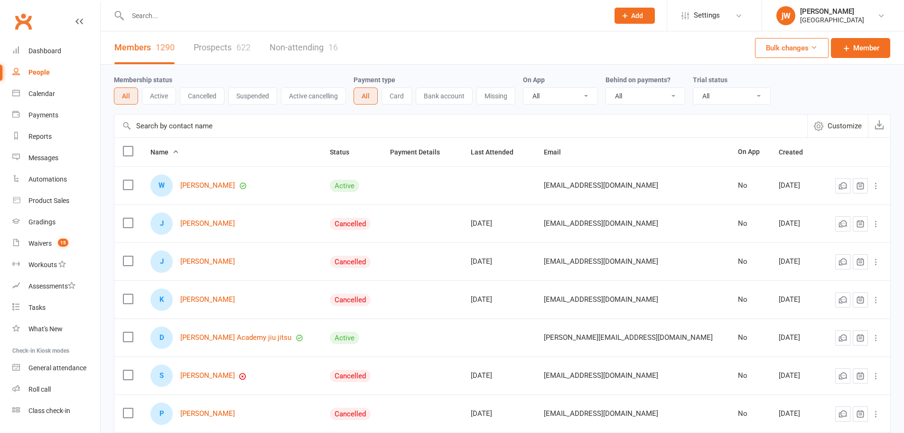
click at [157, 88] on button "Active" at bounding box center [159, 95] width 34 height 17
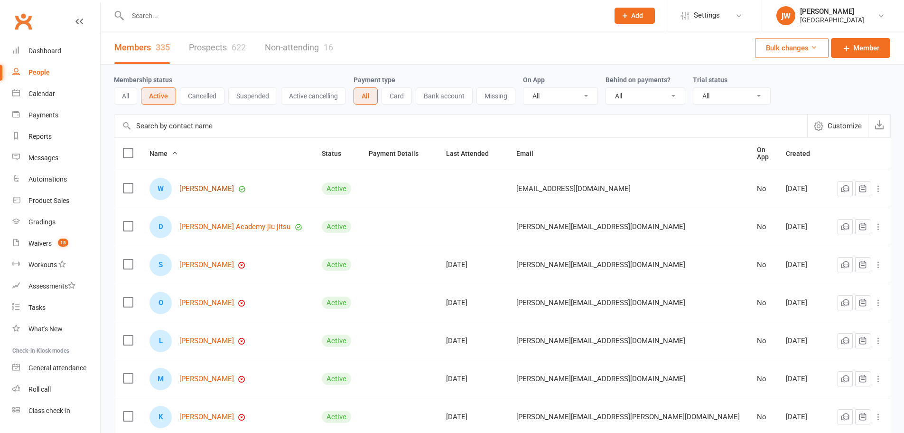
click at [214, 186] on link "[PERSON_NAME]" at bounding box center [206, 189] width 55 height 8
click at [212, 262] on link "[PERSON_NAME]" at bounding box center [206, 265] width 55 height 8
click at [38, 134] on div "Reports" at bounding box center [39, 136] width 23 height 8
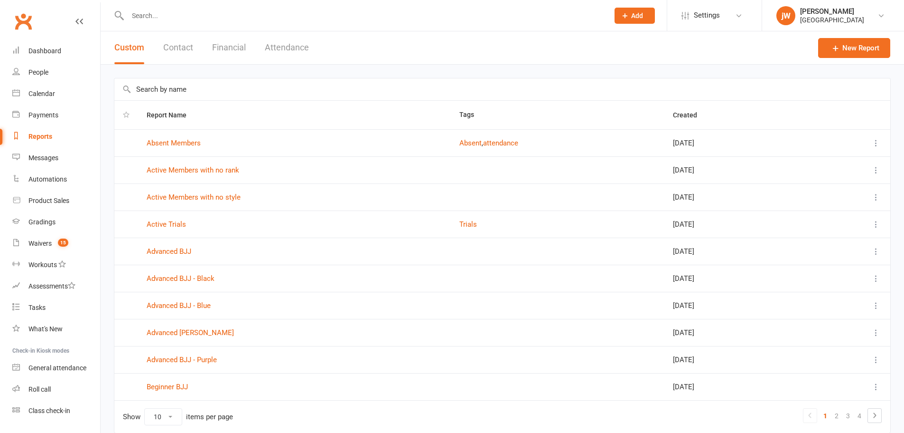
click at [673, 109] on button "Created" at bounding box center [690, 114] width 35 height 11
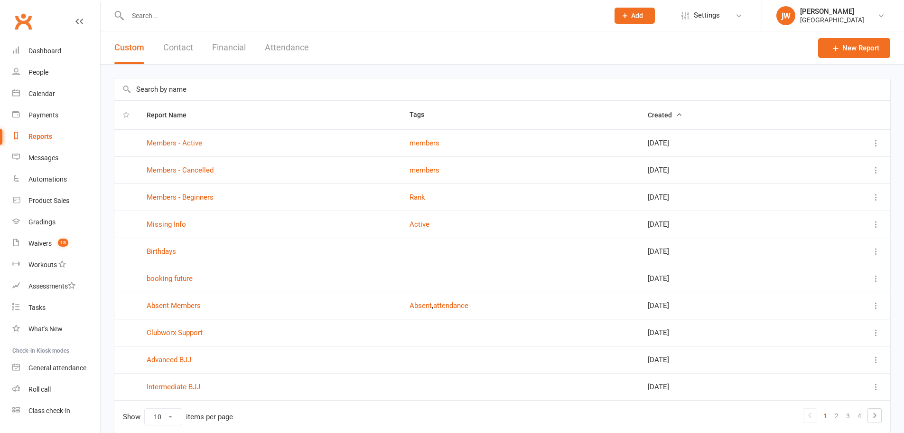
click at [650, 112] on span "Created" at bounding box center [665, 115] width 35 height 8
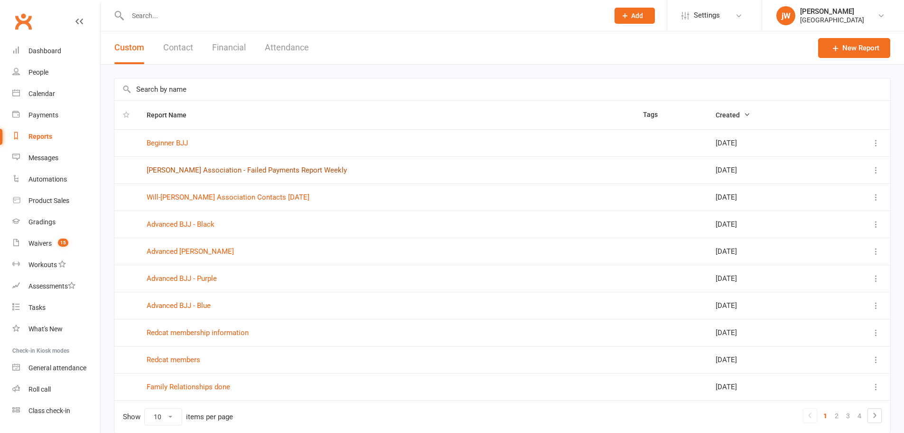
click at [204, 170] on link "Will Machado Association - Failed Payments Report Weekly" at bounding box center [247, 170] width 200 height 9
click at [180, 195] on link "Will-Machado Association Contacts 12/08/2025" at bounding box center [228, 197] width 163 height 9
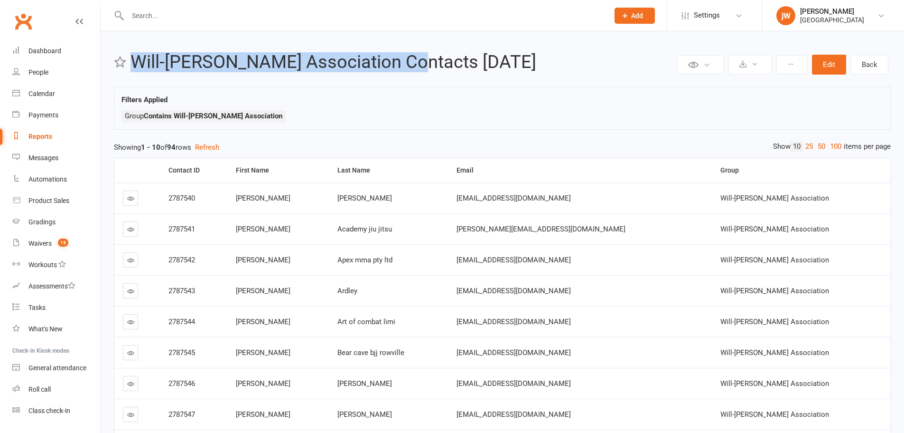
copy h2 "Will-Machado Association Contacts"
drag, startPoint x: 129, startPoint y: 58, endPoint x: 414, endPoint y: 68, distance: 285.5
click at [414, 68] on header "Private Report Only visible by me Public Report Visible to everyone at gym Expo…" at bounding box center [502, 64] width 777 height 25
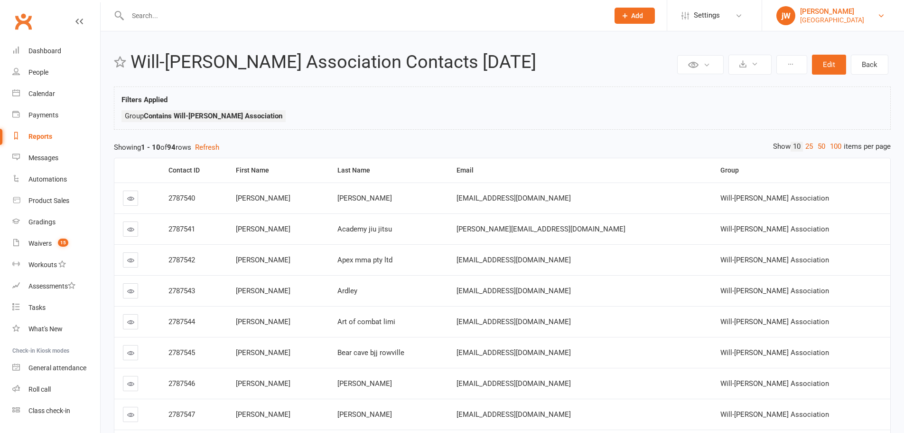
click at [812, 14] on div "[PERSON_NAME]" at bounding box center [832, 11] width 64 height 9
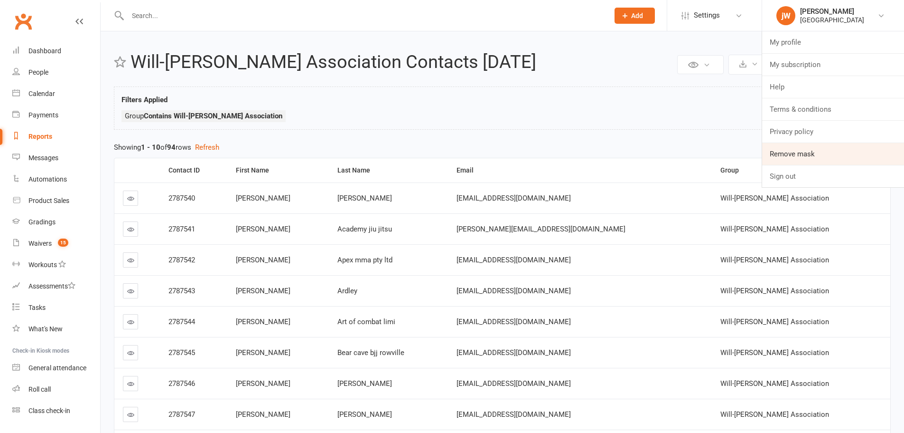
click at [824, 157] on link "Remove mask" at bounding box center [834, 154] width 142 height 22
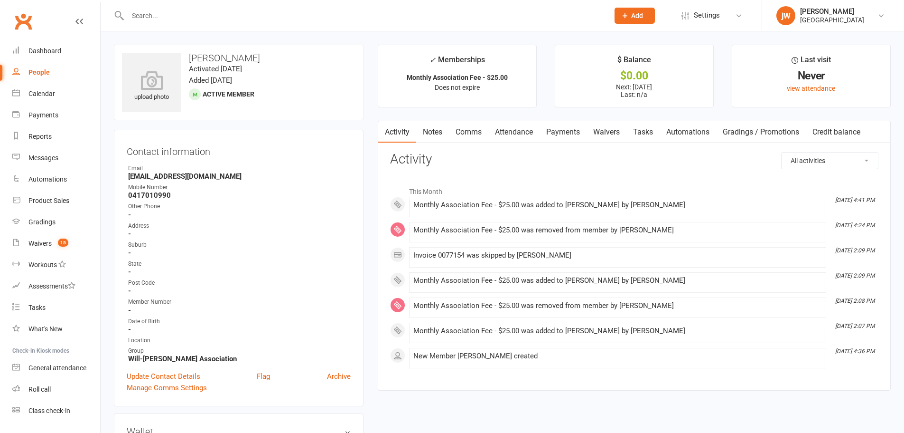
click at [551, 132] on link "Payments" at bounding box center [563, 132] width 47 height 22
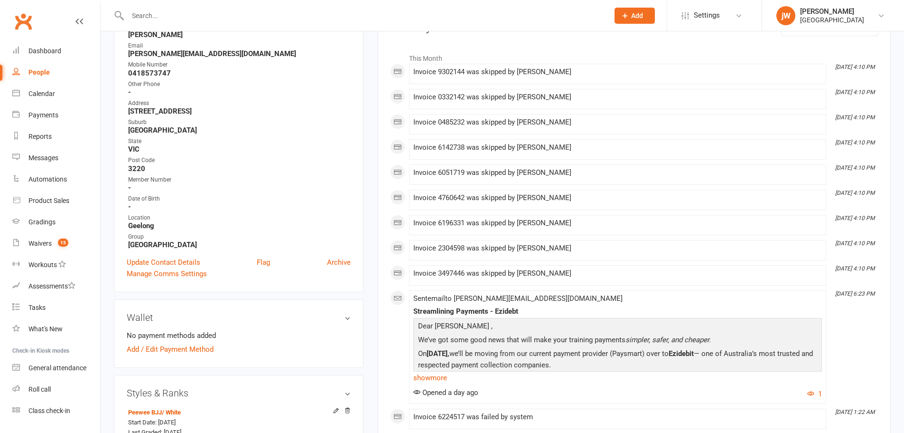
scroll to position [47, 0]
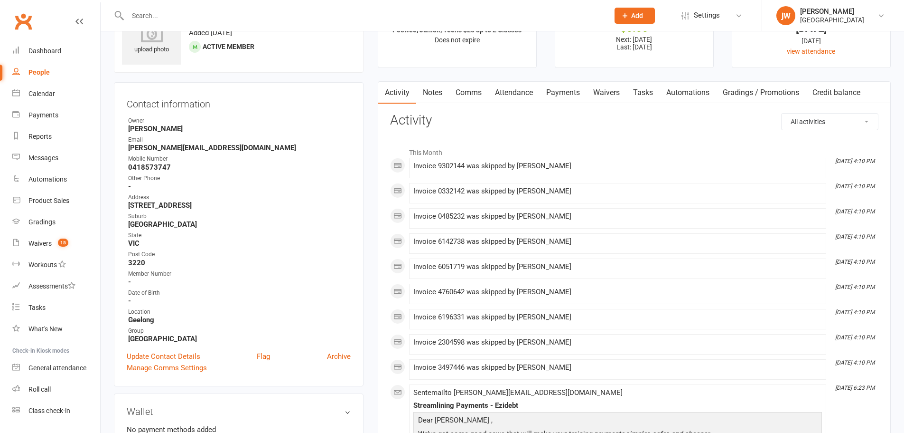
click at [563, 89] on link "Payments" at bounding box center [563, 93] width 47 height 22
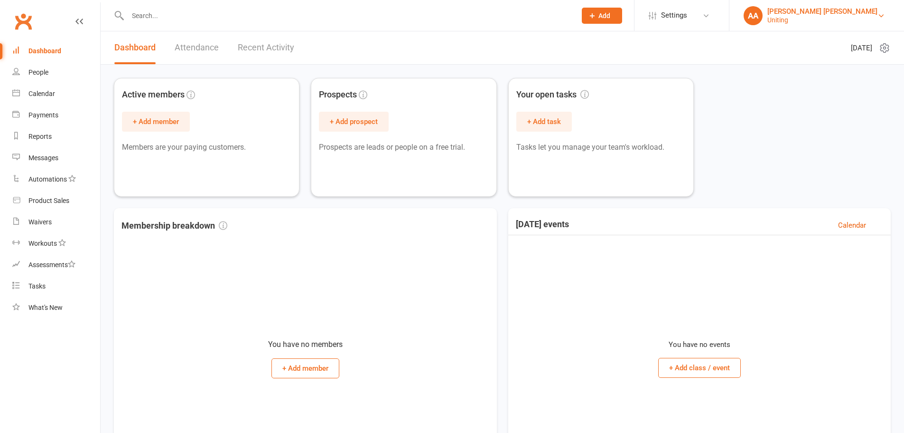
click at [851, 12] on div "[PERSON_NAME] [PERSON_NAME]" at bounding box center [823, 11] width 110 height 9
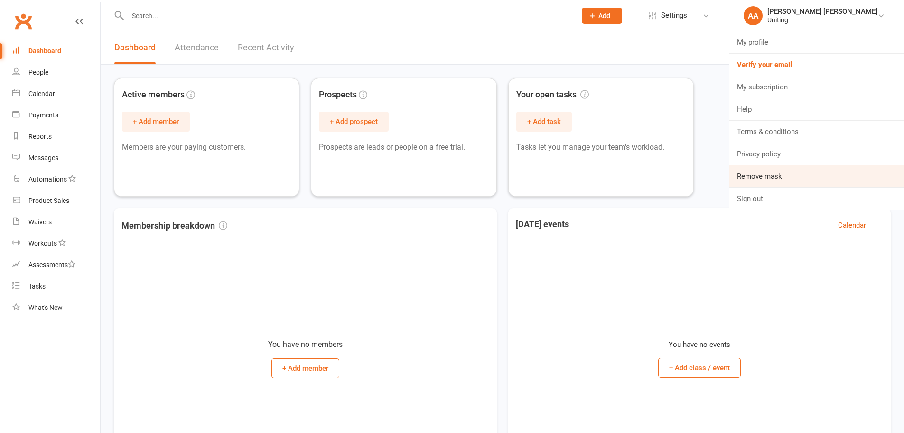
drag, startPoint x: 834, startPoint y: 176, endPoint x: 499, endPoint y: 166, distance: 335.4
click at [833, 176] on link "Remove mask" at bounding box center [817, 176] width 175 height 22
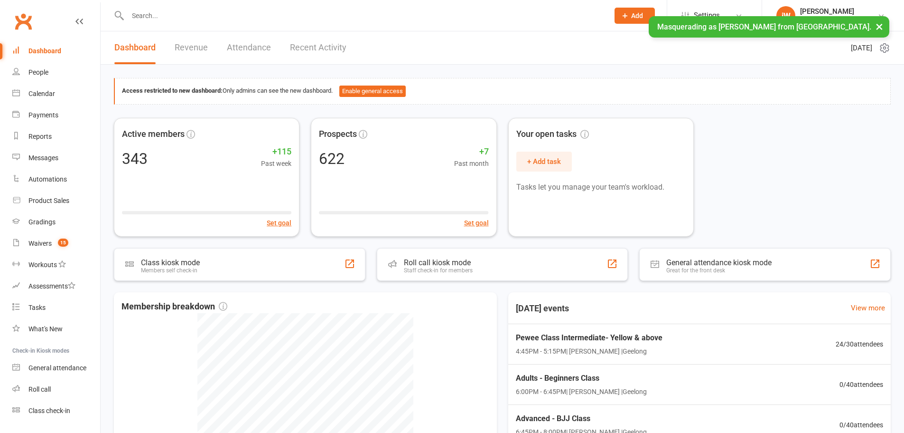
click at [152, 18] on input "text" at bounding box center [364, 15] width 478 height 13
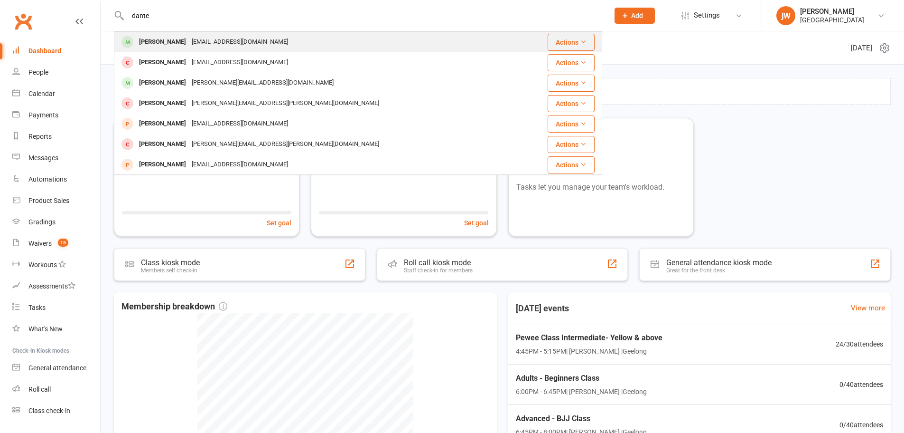
type input "dante"
click at [161, 45] on div "[PERSON_NAME]" at bounding box center [162, 42] width 53 height 14
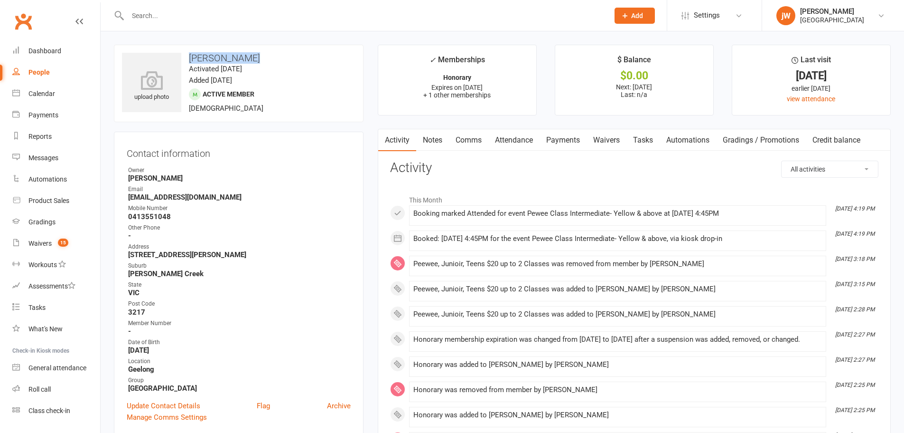
drag, startPoint x: 222, startPoint y: 57, endPoint x: 187, endPoint y: 55, distance: 35.2
click at [187, 55] on h3 "[PERSON_NAME]" at bounding box center [239, 58] width 234 height 10
click at [721, 15] on link "Settings" at bounding box center [715, 15] width 66 height 21
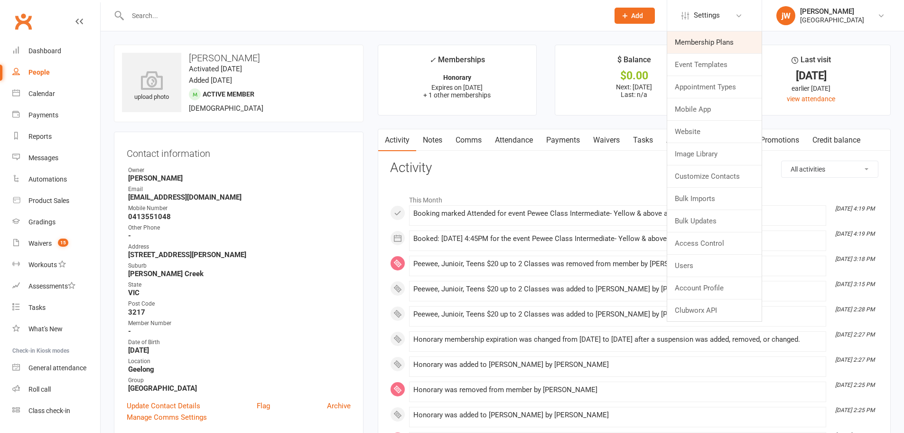
click at [700, 46] on link "Membership Plans" at bounding box center [715, 42] width 94 height 22
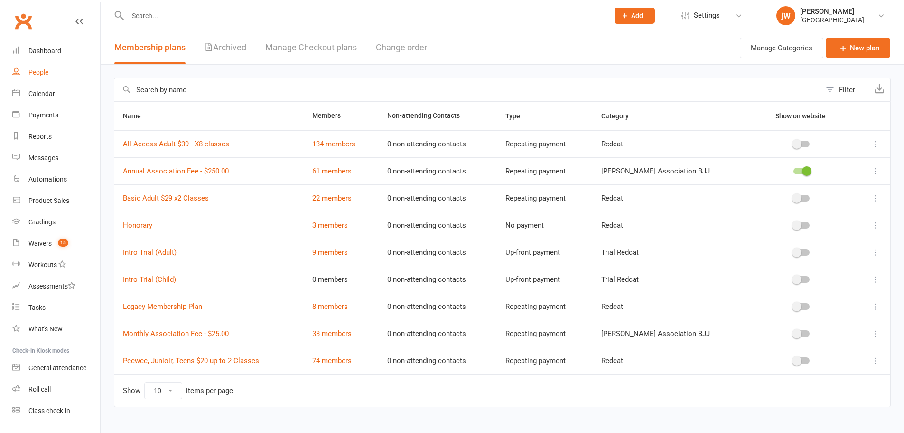
click at [40, 74] on div "People" at bounding box center [38, 72] width 20 height 8
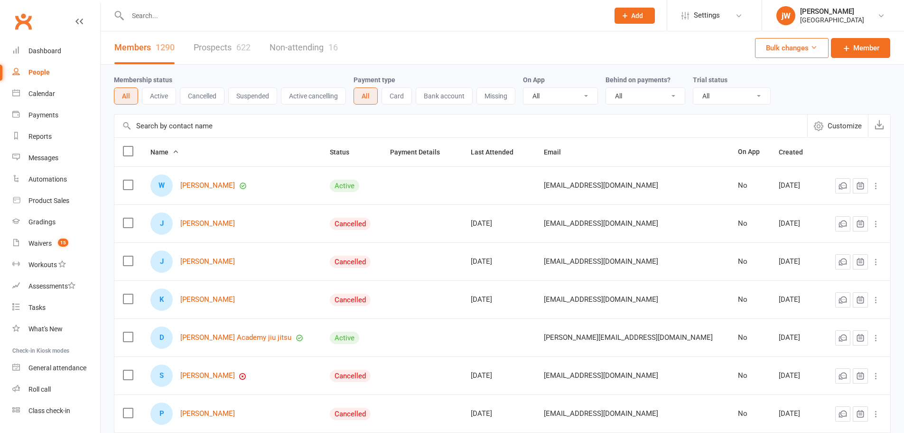
click at [153, 94] on button "Active" at bounding box center [159, 95] width 34 height 17
